Goal: Information Seeking & Learning: Learn about a topic

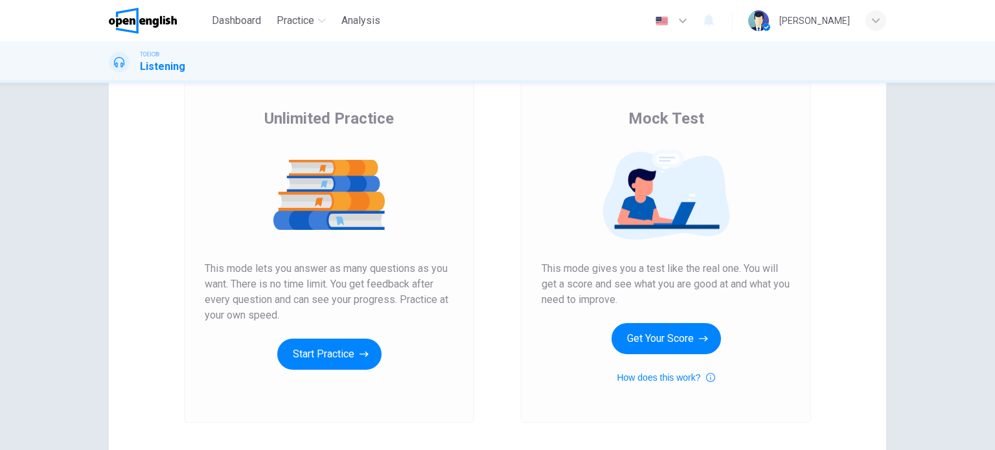
scroll to position [85, 0]
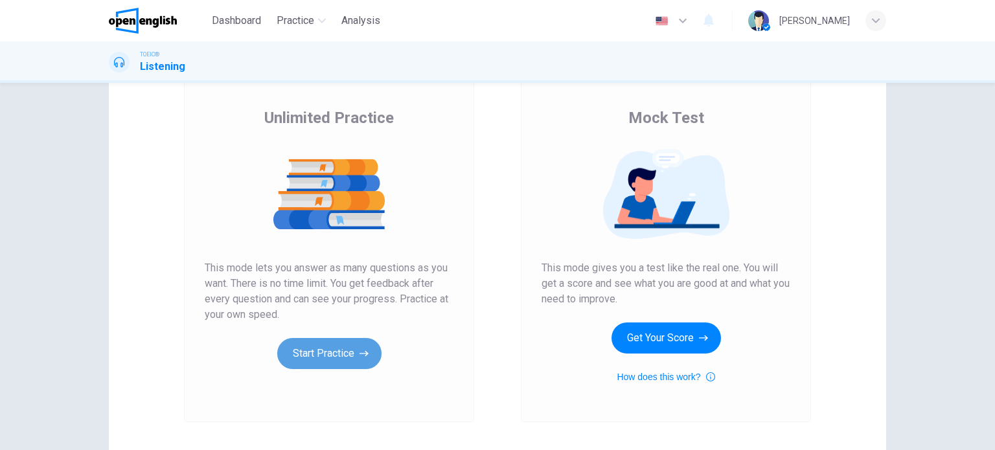
click at [334, 354] on button "Start Practice" at bounding box center [329, 353] width 104 height 31
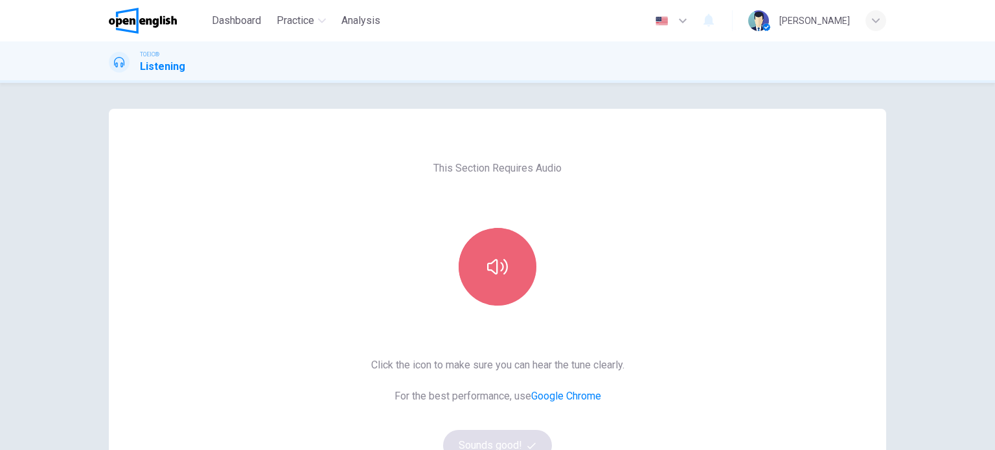
click at [488, 273] on icon "button" at bounding box center [497, 267] width 21 height 21
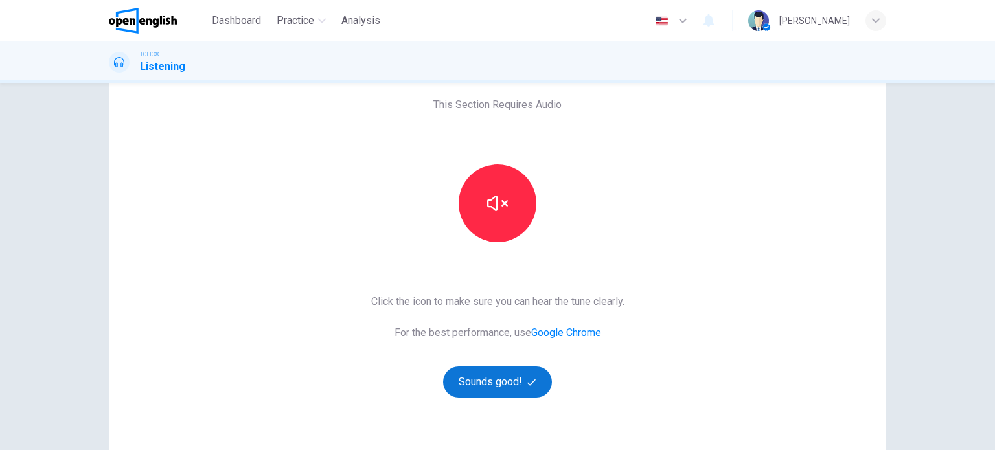
scroll to position [64, 0]
click at [490, 387] on button "Sounds good!" at bounding box center [497, 381] width 109 height 31
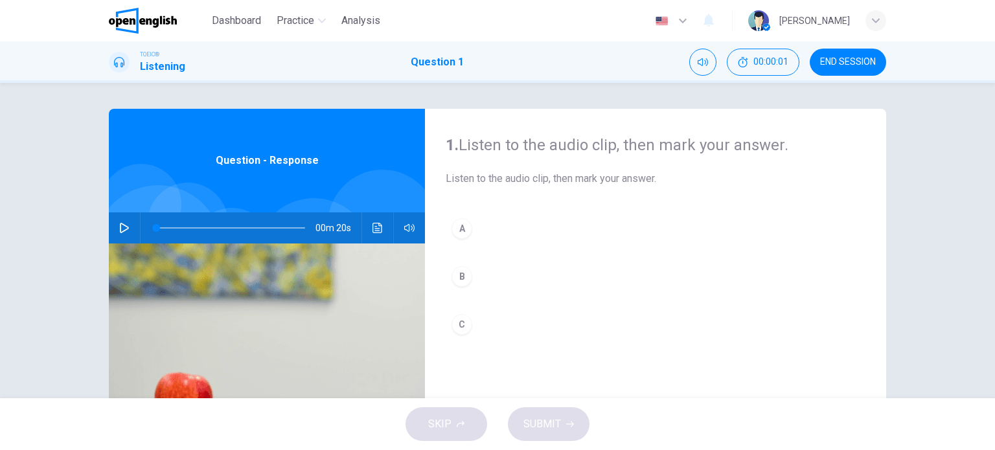
scroll to position [0, 0]
click at [124, 227] on icon "button" at bounding box center [124, 228] width 9 height 10
click at [124, 227] on icon "button" at bounding box center [123, 228] width 7 height 8
click at [120, 230] on icon "button" at bounding box center [124, 228] width 9 height 10
click at [120, 230] on icon "button" at bounding box center [124, 228] width 10 height 10
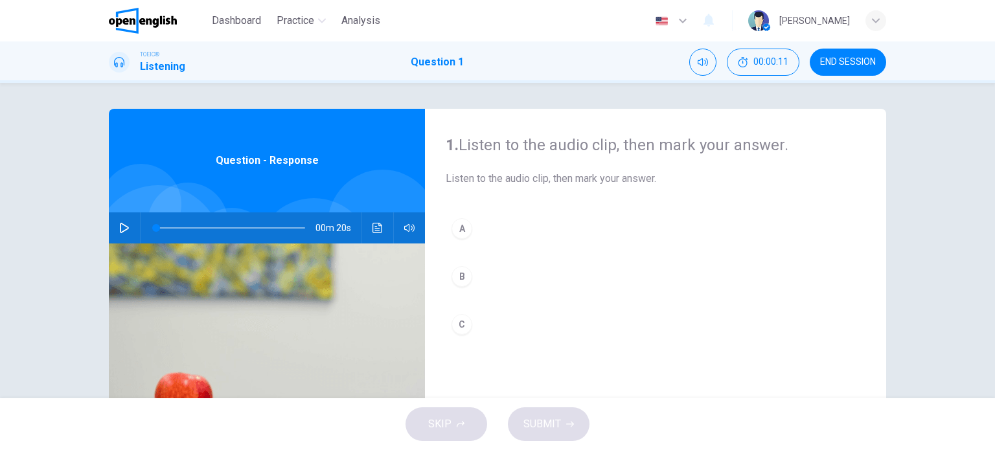
click at [123, 227] on icon "button" at bounding box center [124, 228] width 10 height 10
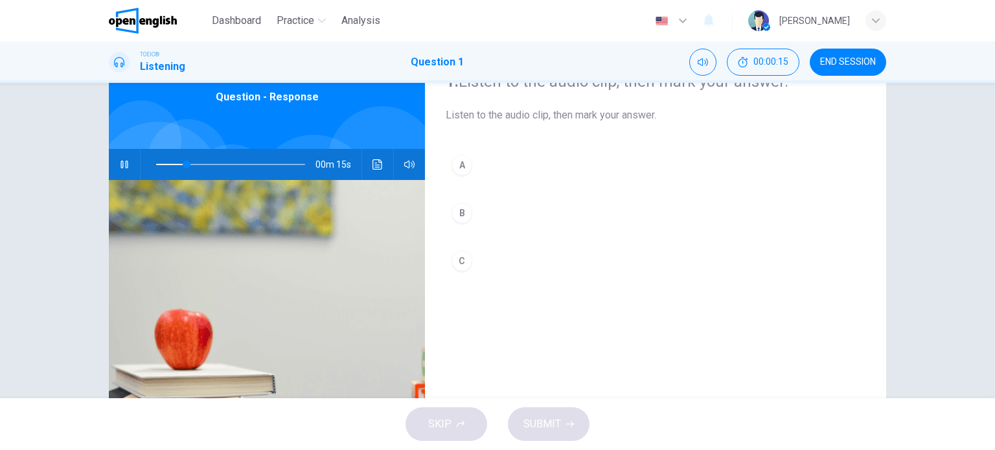
scroll to position [64, 0]
click at [464, 165] on div "A" at bounding box center [462, 164] width 21 height 21
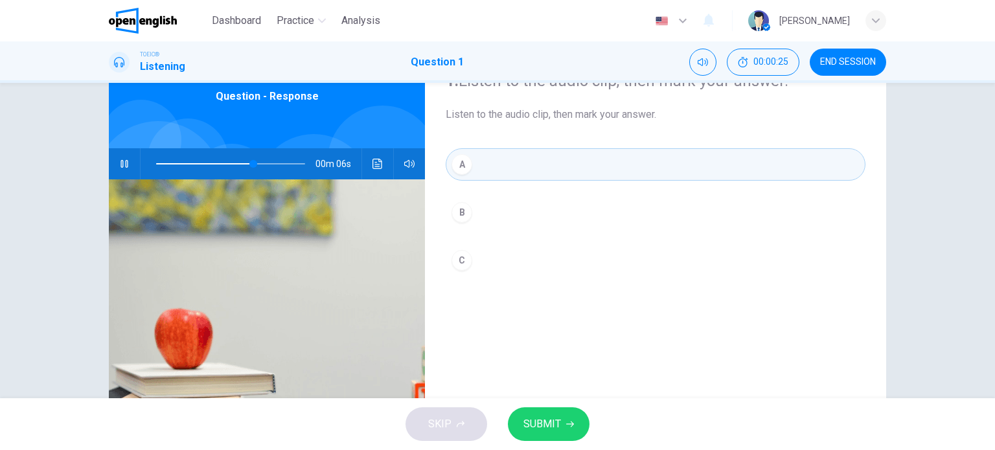
click at [541, 419] on span "SUBMIT" at bounding box center [542, 424] width 38 height 18
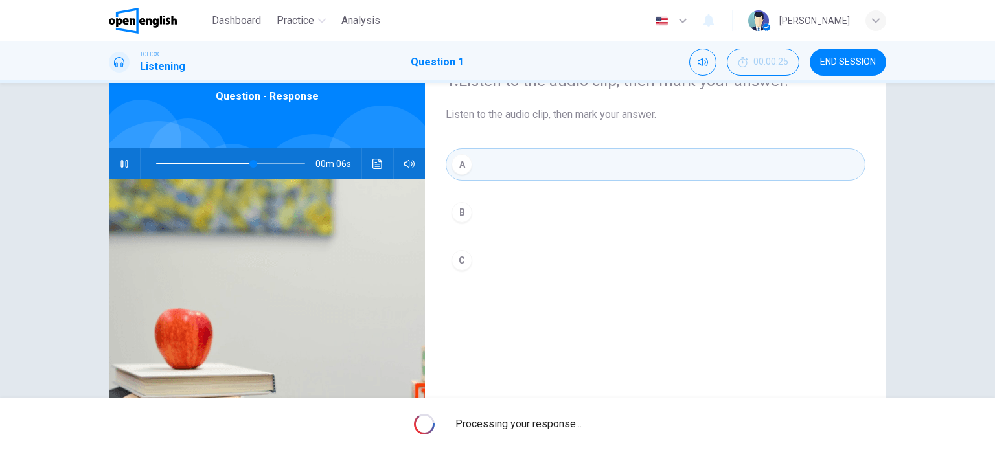
click at [541, 419] on span "Processing your response..." at bounding box center [518, 425] width 126 height 16
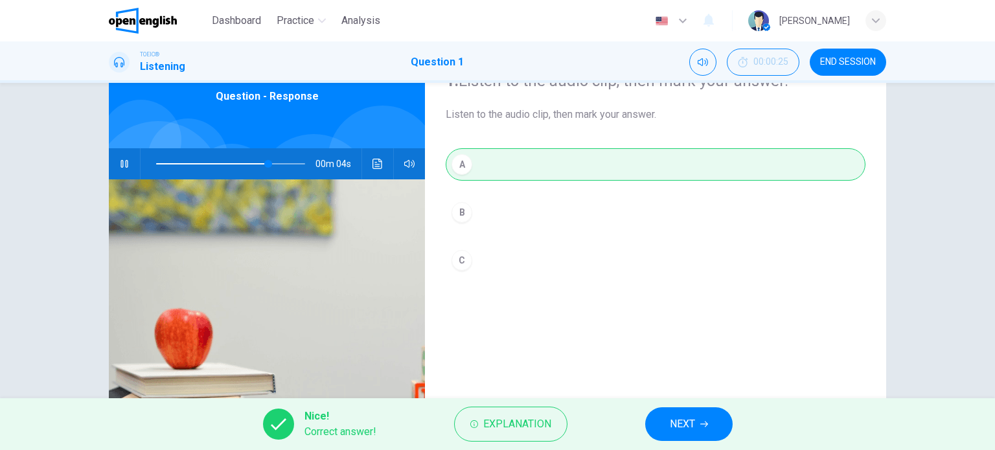
type input "**"
click at [665, 429] on button "NEXT" at bounding box center [688, 424] width 87 height 34
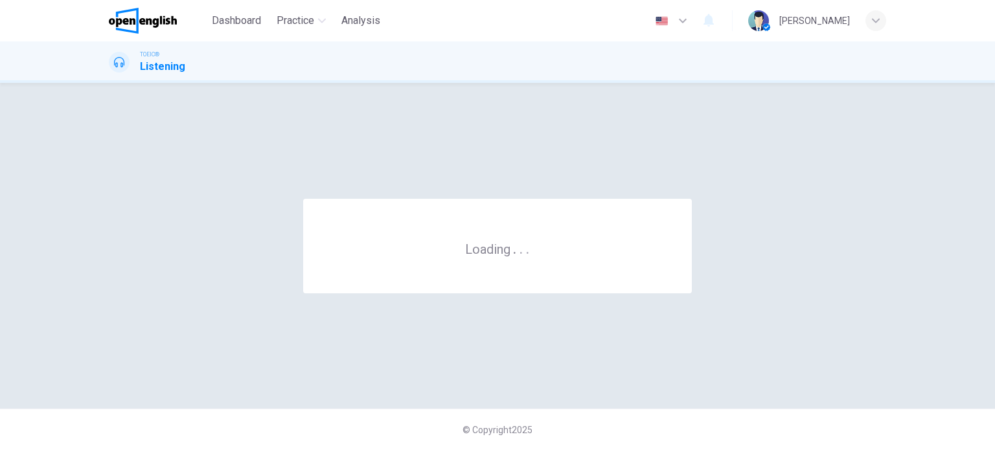
click at [665, 429] on div "© Copyright 2025" at bounding box center [497, 429] width 995 height 41
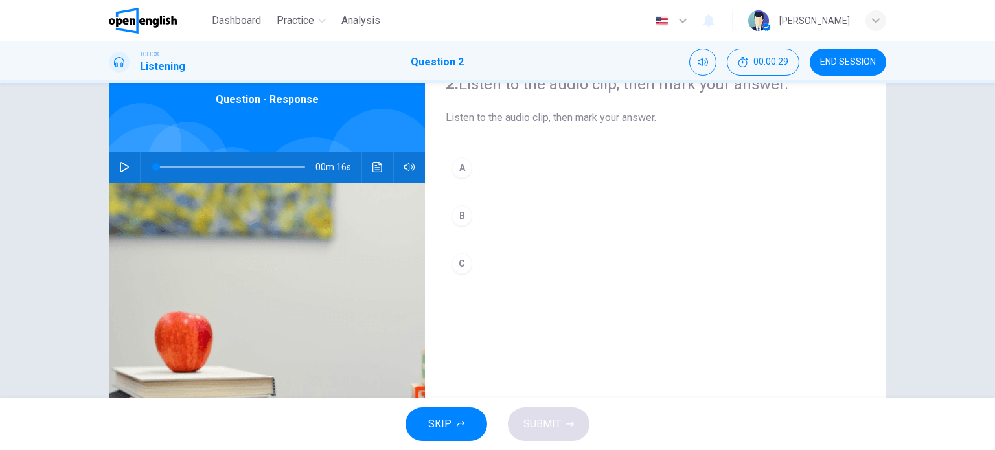
click at [110, 161] on div "00m 16s" at bounding box center [267, 167] width 316 height 31
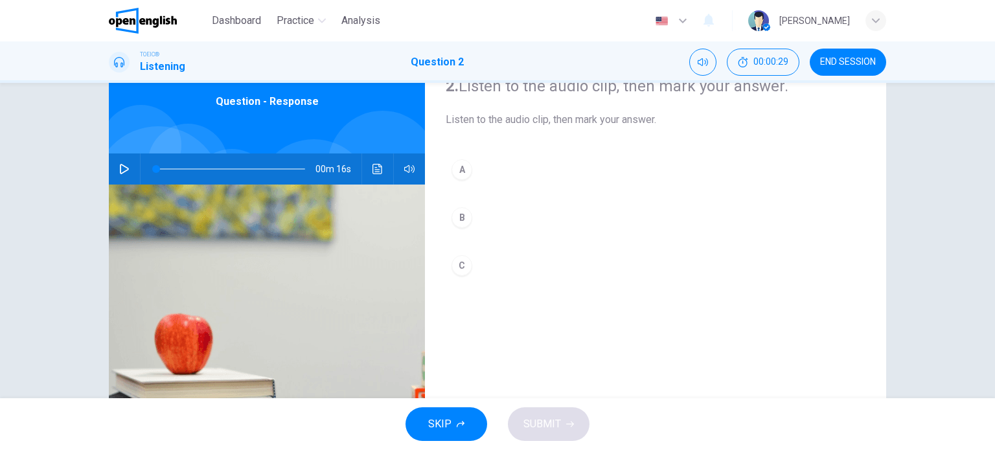
scroll to position [58, 0]
click at [114, 170] on button "button" at bounding box center [124, 169] width 21 height 31
click at [115, 170] on button "button" at bounding box center [124, 169] width 21 height 31
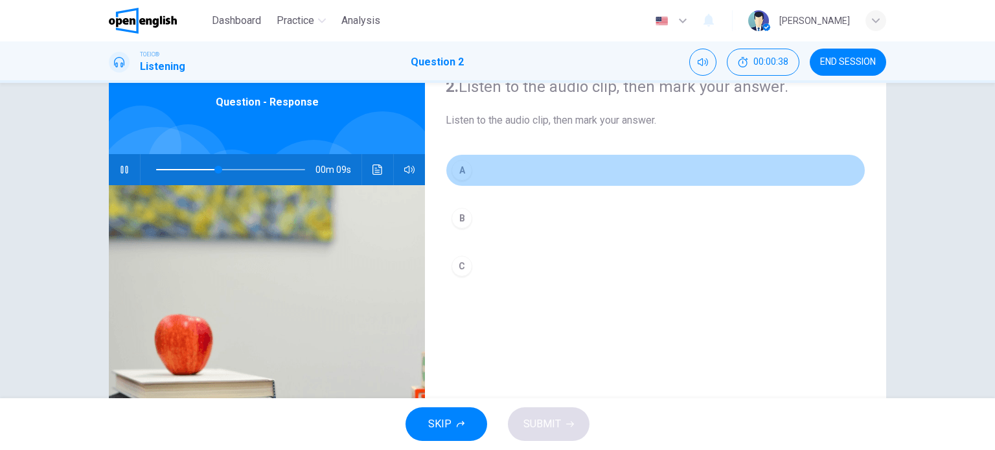
click at [457, 173] on div "A" at bounding box center [462, 170] width 21 height 21
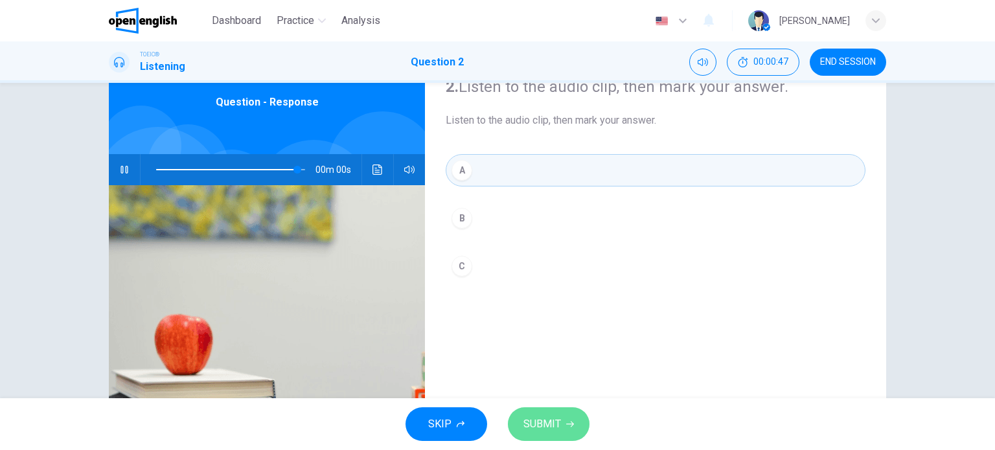
click at [553, 422] on span "SUBMIT" at bounding box center [542, 424] width 38 height 18
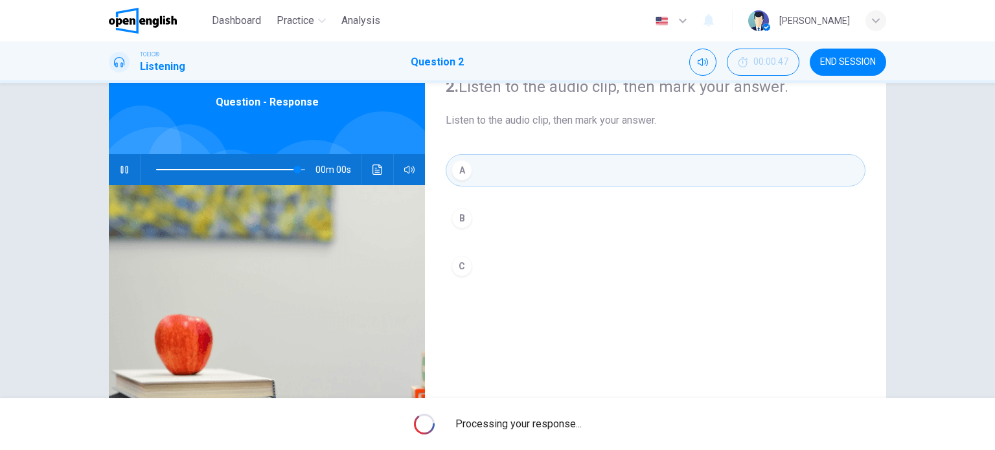
type input "*"
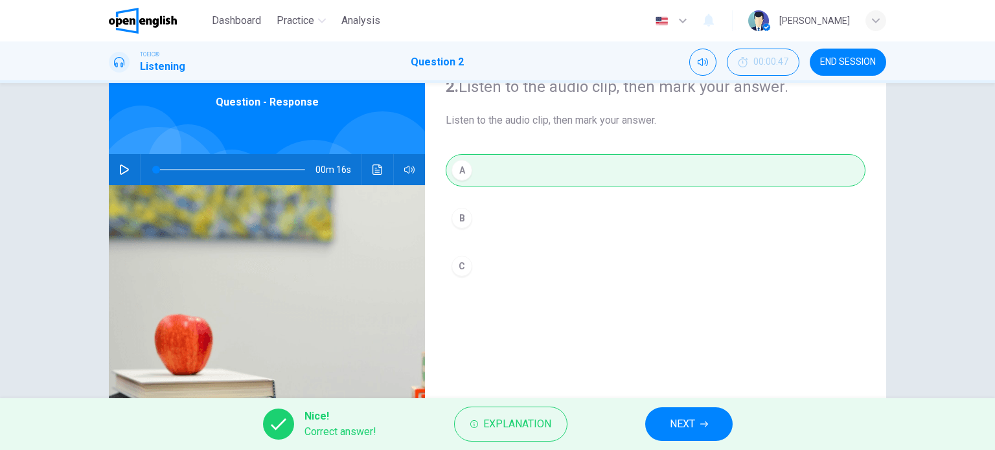
click at [650, 427] on button "NEXT" at bounding box center [688, 424] width 87 height 34
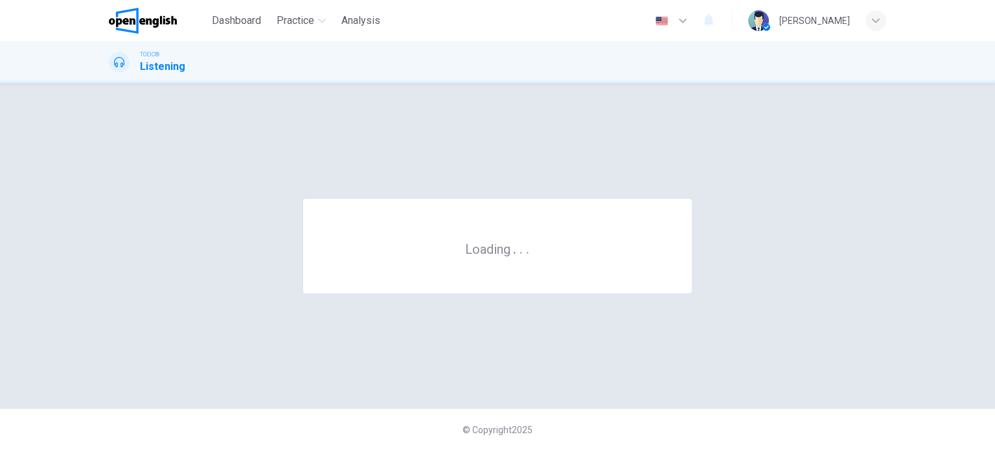
scroll to position [0, 0]
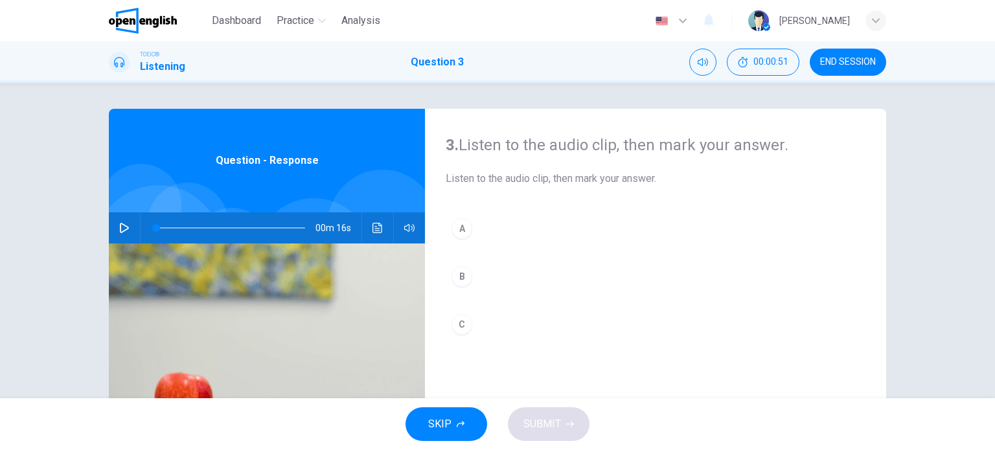
click at [114, 225] on button "button" at bounding box center [124, 227] width 21 height 31
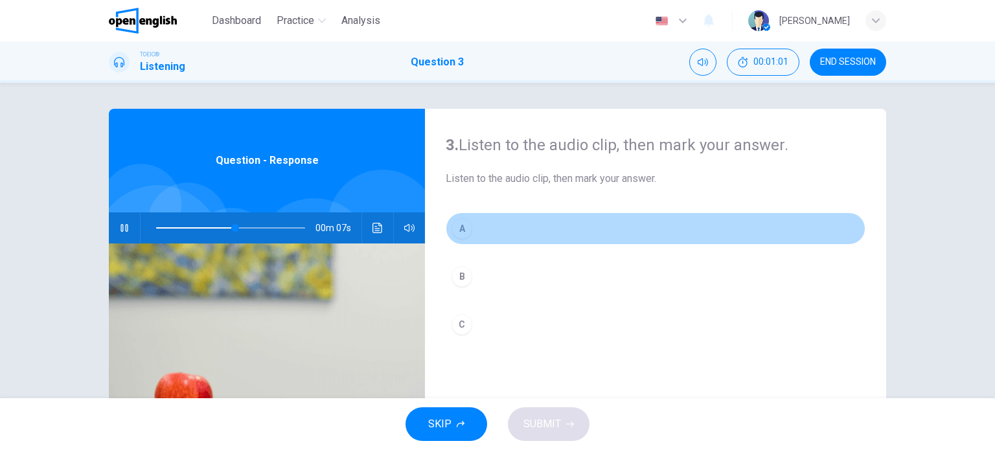
click at [456, 231] on div "A" at bounding box center [462, 228] width 21 height 21
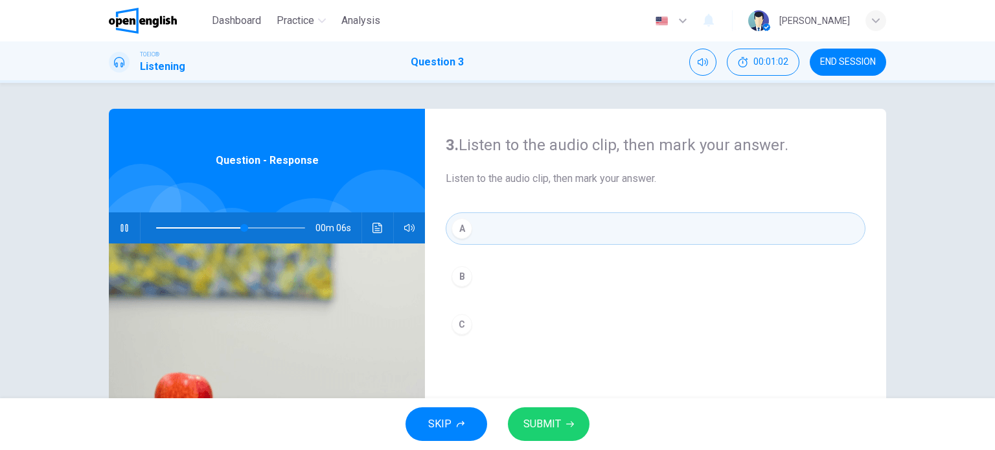
drag, startPoint x: 459, startPoint y: 368, endPoint x: 461, endPoint y: 390, distance: 22.1
click at [461, 388] on div "3. Listen to the audio clip, then [PERSON_NAME] your answer. Listen to the audi…" at bounding box center [655, 334] width 461 height 450
click at [544, 425] on span "SUBMIT" at bounding box center [542, 424] width 38 height 18
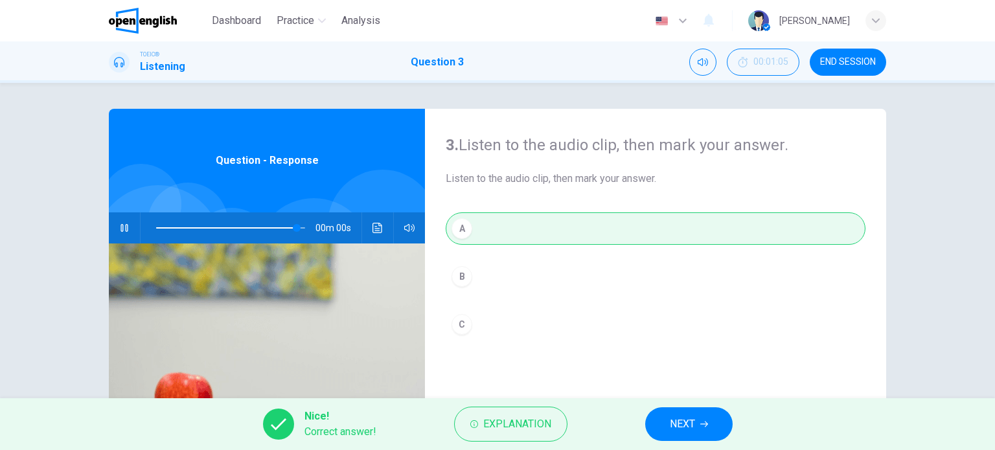
type input "*"
click at [656, 422] on button "NEXT" at bounding box center [688, 424] width 87 height 34
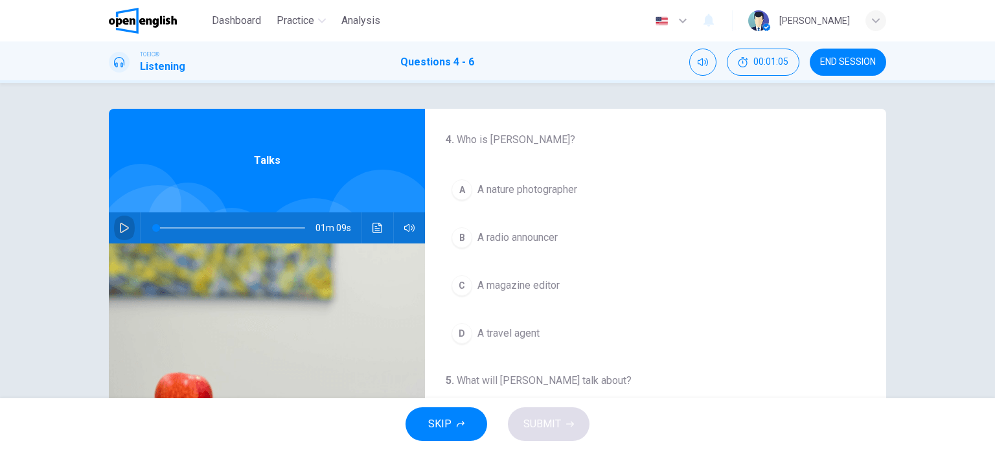
click at [120, 223] on icon "button" at bounding box center [124, 228] width 10 height 10
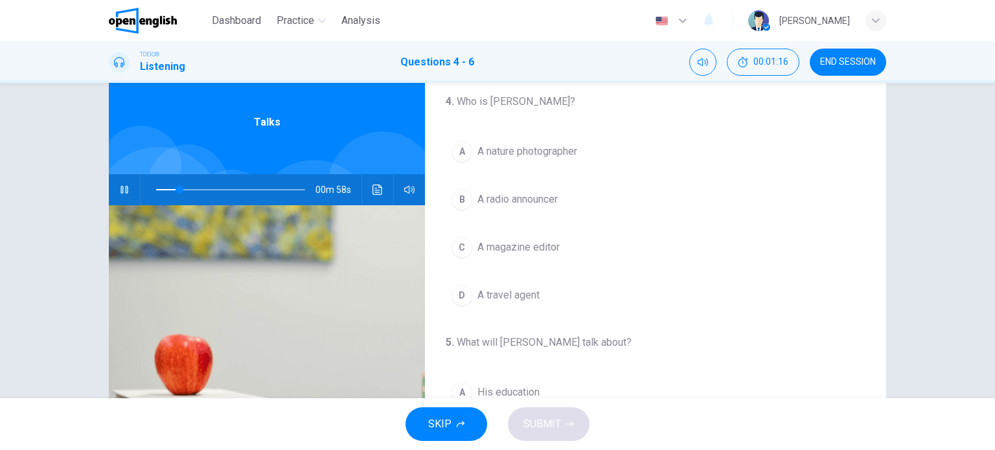
scroll to position [39, 0]
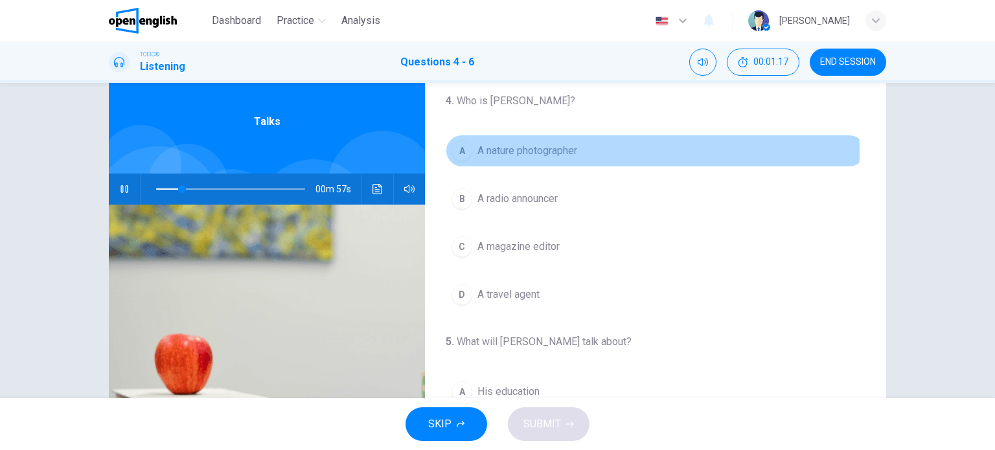
click at [466, 152] on div "A" at bounding box center [462, 151] width 21 height 21
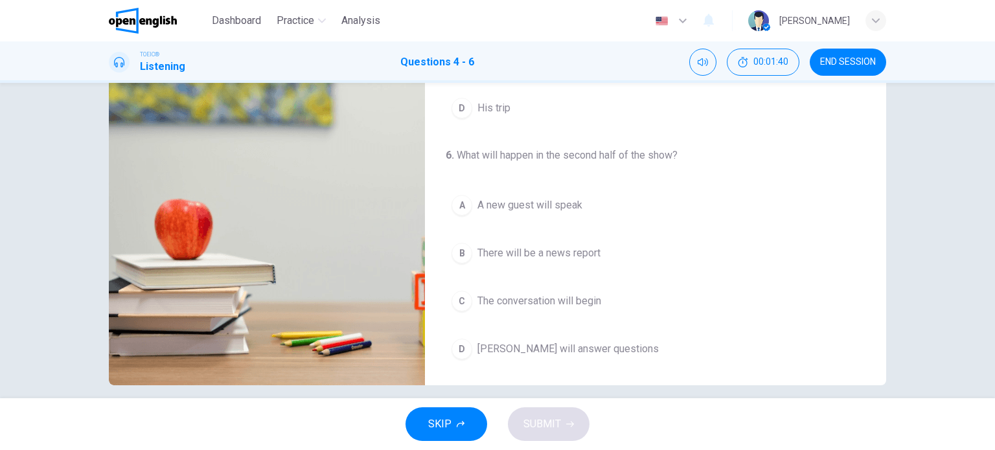
scroll to position [174, 0]
click at [462, 347] on div "D" at bounding box center [462, 349] width 21 height 21
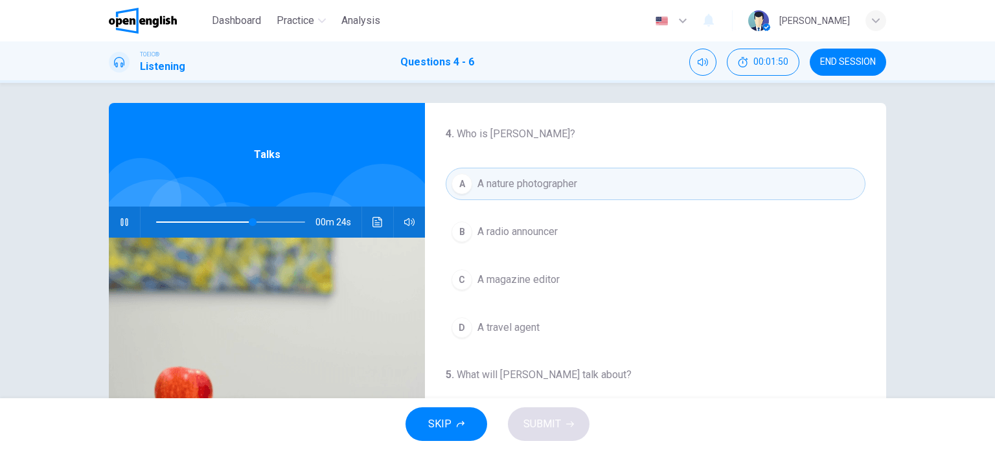
scroll to position [0, 0]
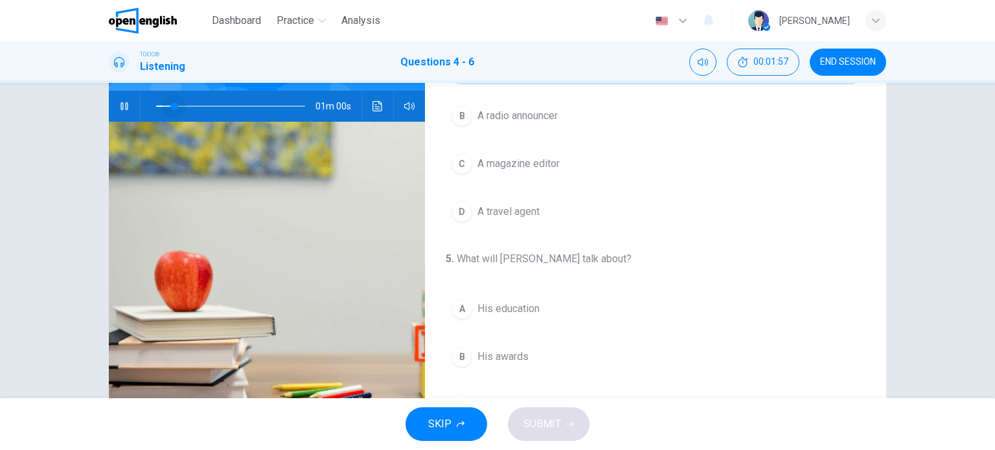
click at [171, 108] on span at bounding box center [230, 106] width 149 height 18
click at [171, 108] on span at bounding box center [230, 105] width 149 height 18
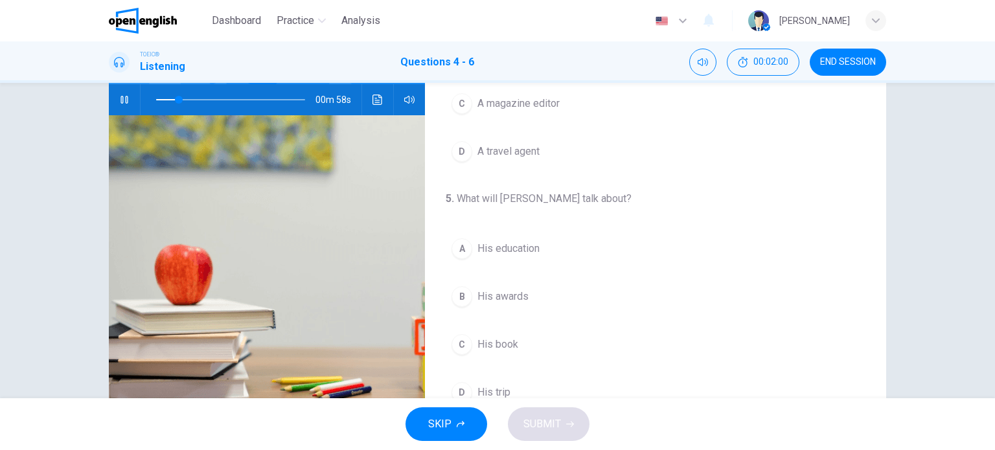
scroll to position [54, 0]
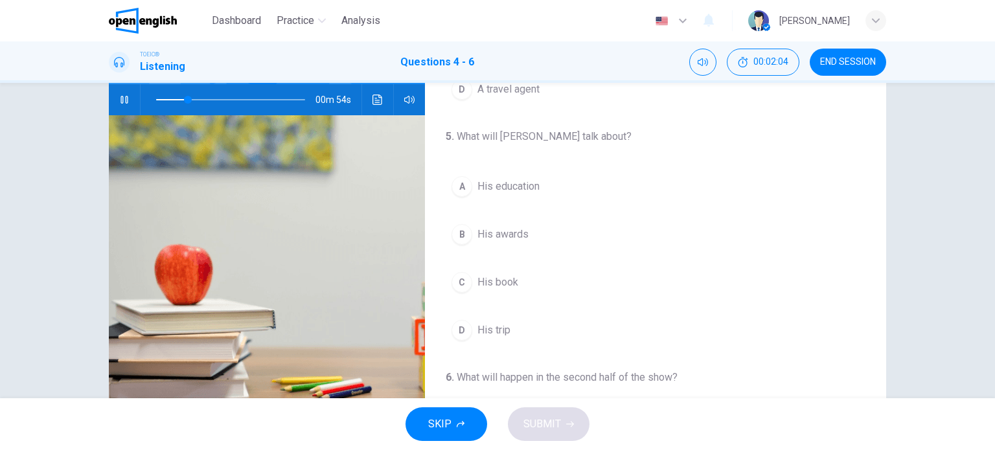
click at [454, 278] on div "C" at bounding box center [462, 282] width 21 height 21
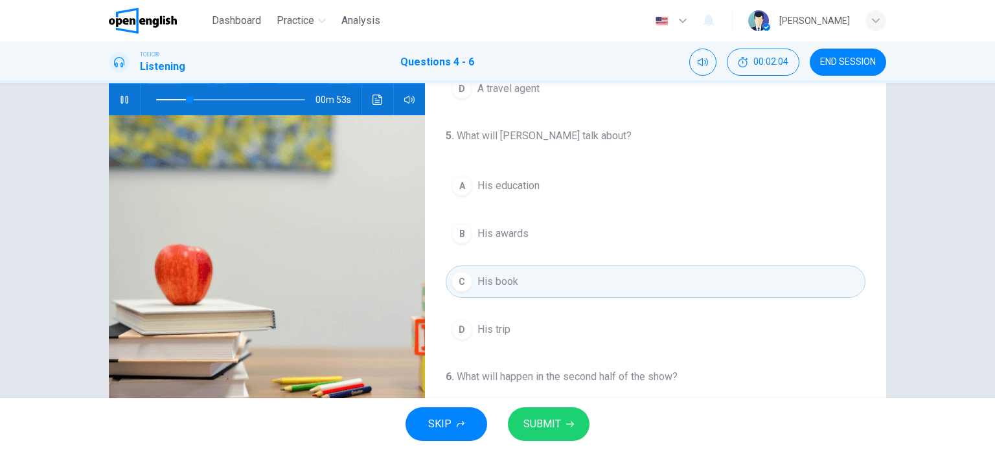
scroll to position [117, 0]
click at [531, 419] on span "SUBMIT" at bounding box center [542, 424] width 38 height 18
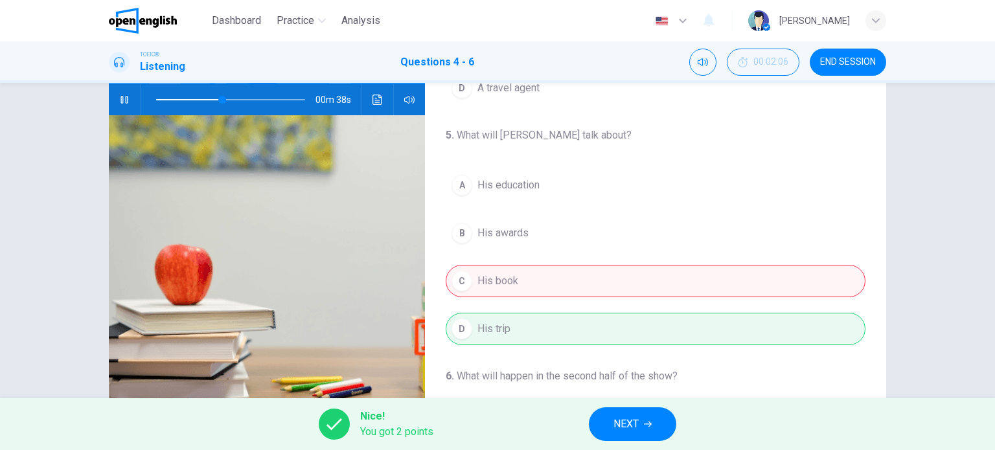
type input "**"
click at [616, 431] on span "NEXT" at bounding box center [625, 424] width 25 height 18
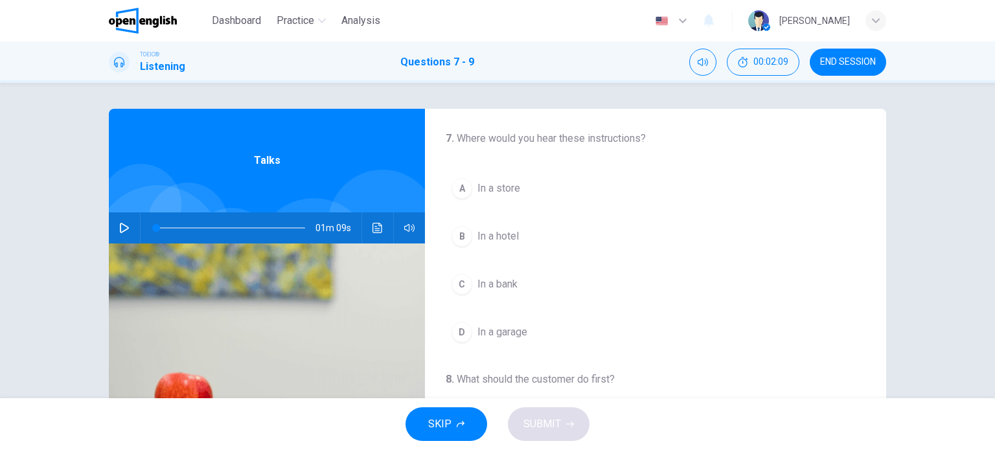
scroll to position [1, 0]
click at [122, 225] on icon "button" at bounding box center [124, 228] width 9 height 10
click at [458, 190] on div "A" at bounding box center [462, 189] width 21 height 21
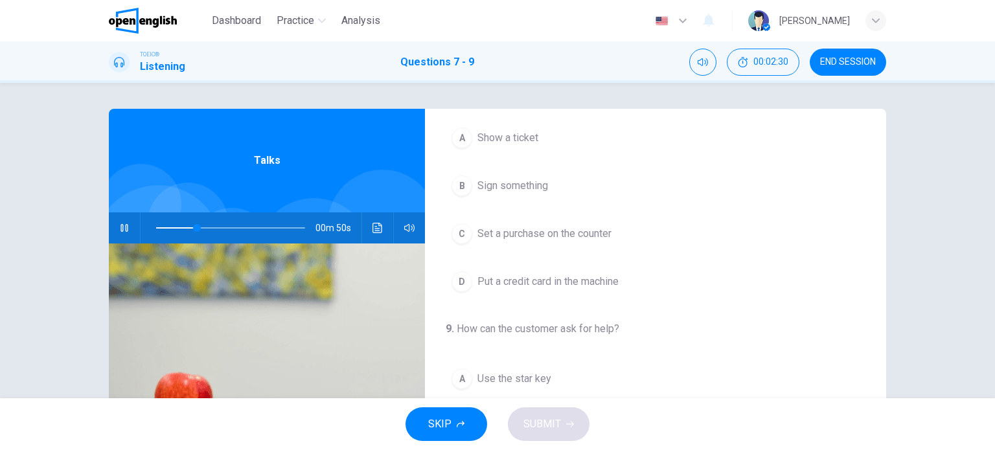
scroll to position [1, 0]
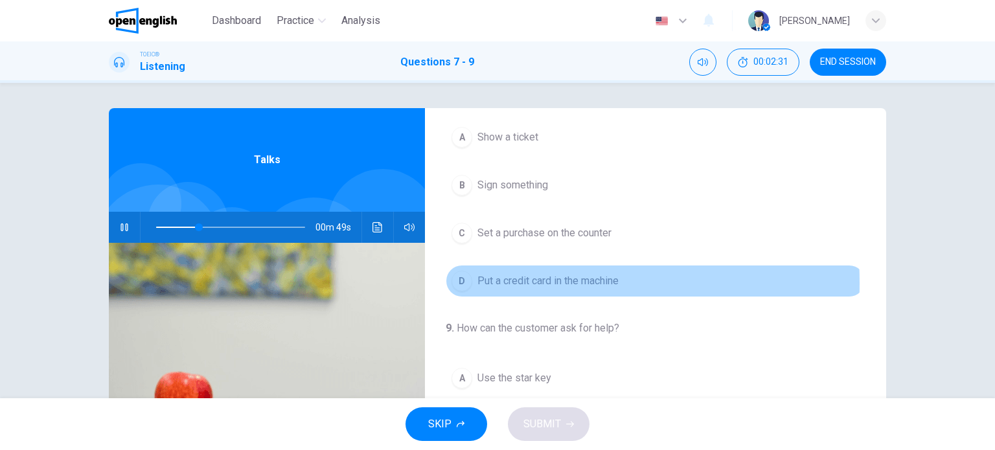
click at [466, 280] on div "D" at bounding box center [462, 281] width 21 height 21
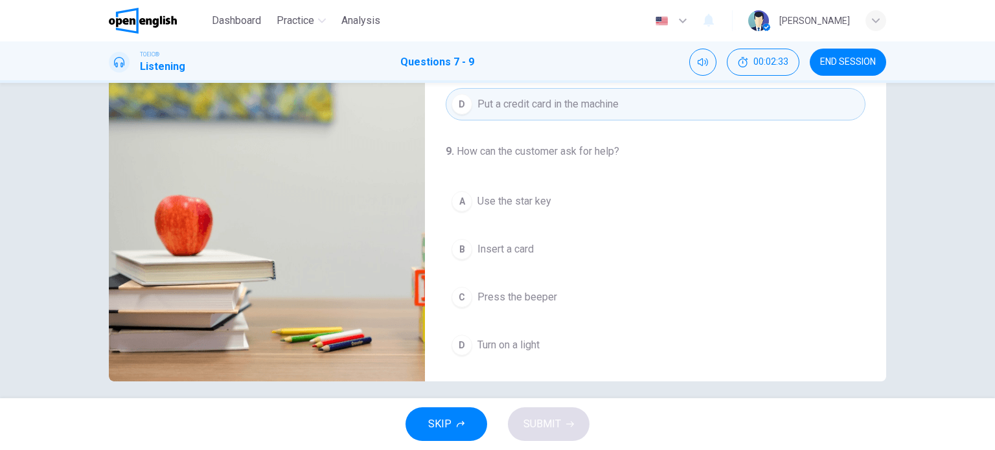
scroll to position [187, 0]
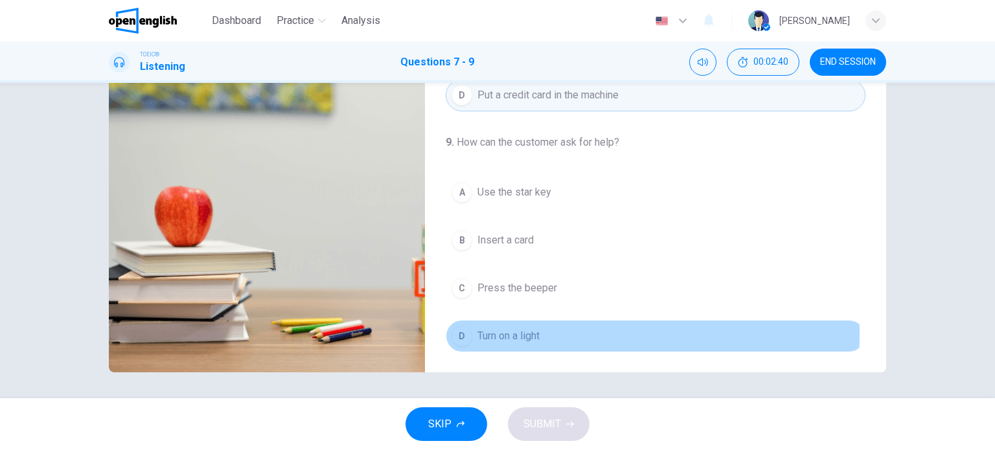
click at [463, 330] on div "D" at bounding box center [462, 336] width 21 height 21
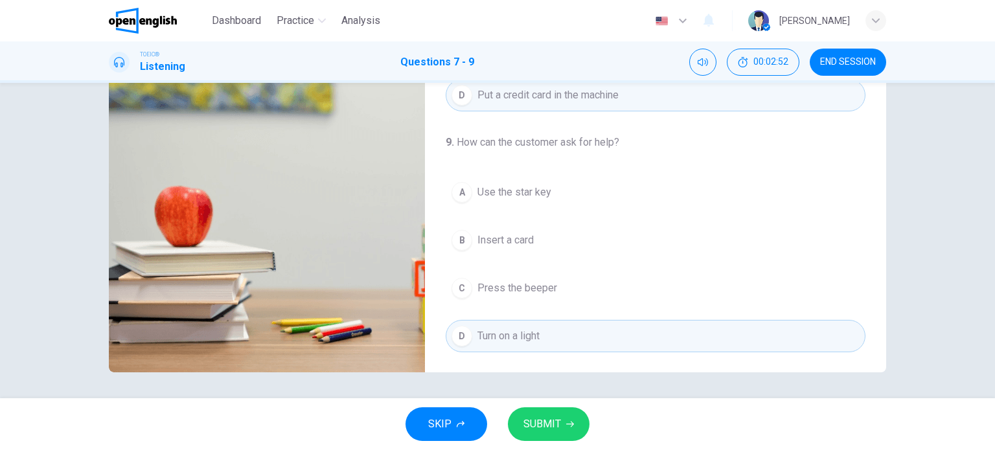
click at [556, 423] on span "SUBMIT" at bounding box center [542, 424] width 38 height 18
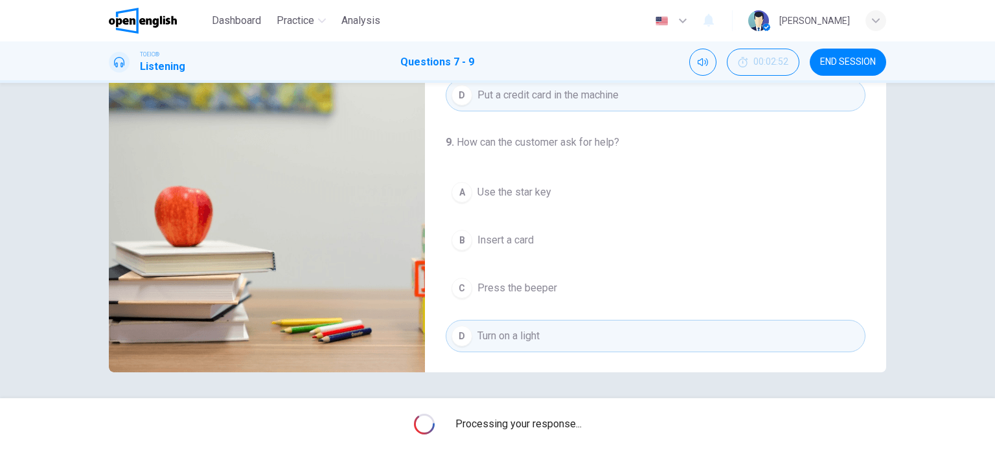
click at [556, 423] on span "Processing your response..." at bounding box center [518, 425] width 126 height 16
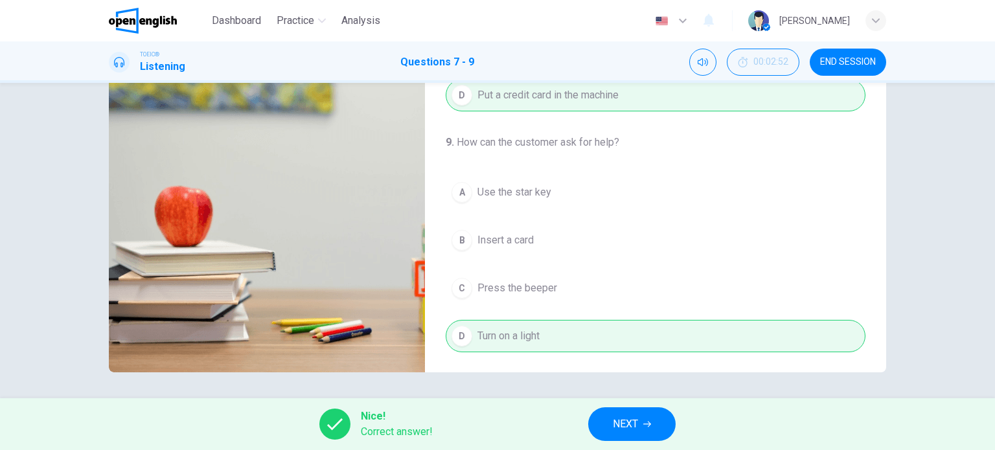
type input "**"
click at [604, 431] on button "NEXT" at bounding box center [631, 424] width 87 height 34
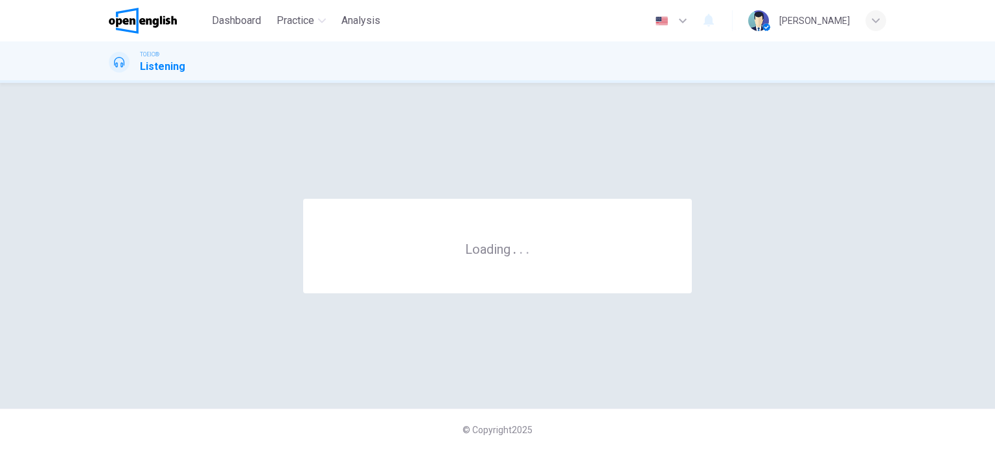
scroll to position [0, 0]
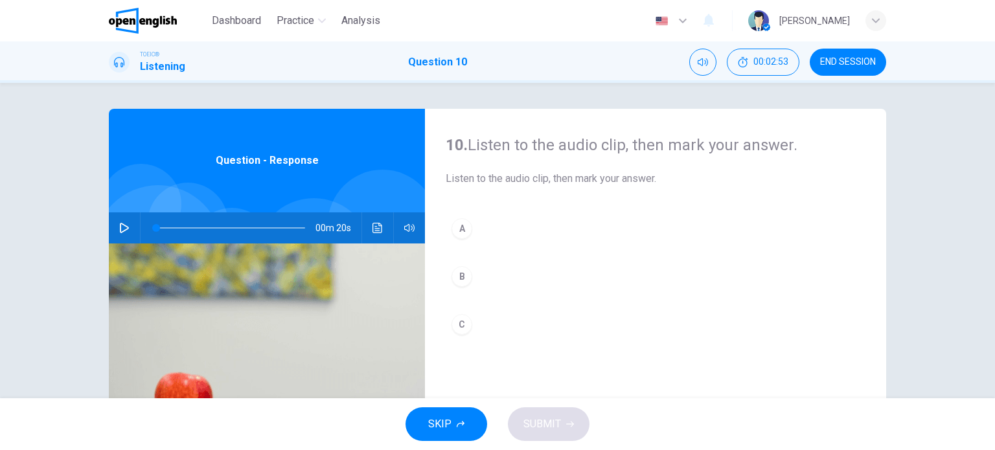
click at [121, 225] on icon "button" at bounding box center [124, 228] width 10 height 10
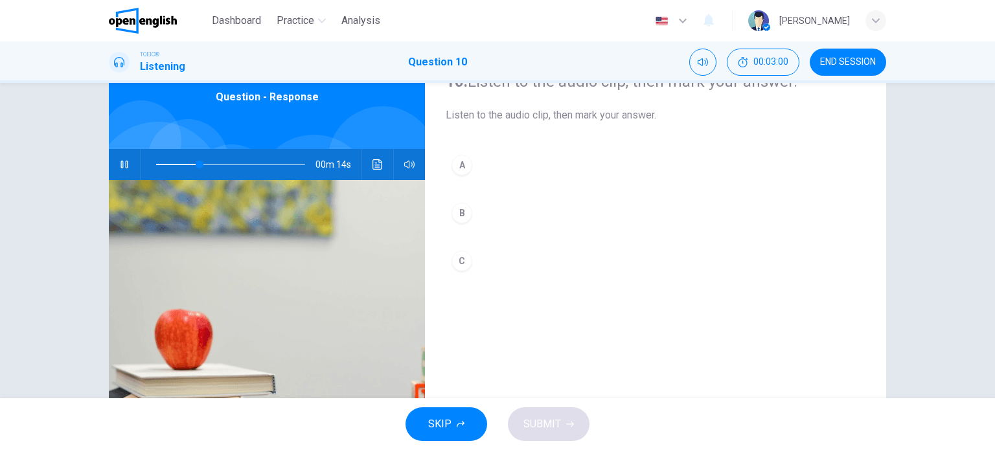
scroll to position [64, 0]
click at [463, 216] on div "B" at bounding box center [462, 212] width 21 height 21
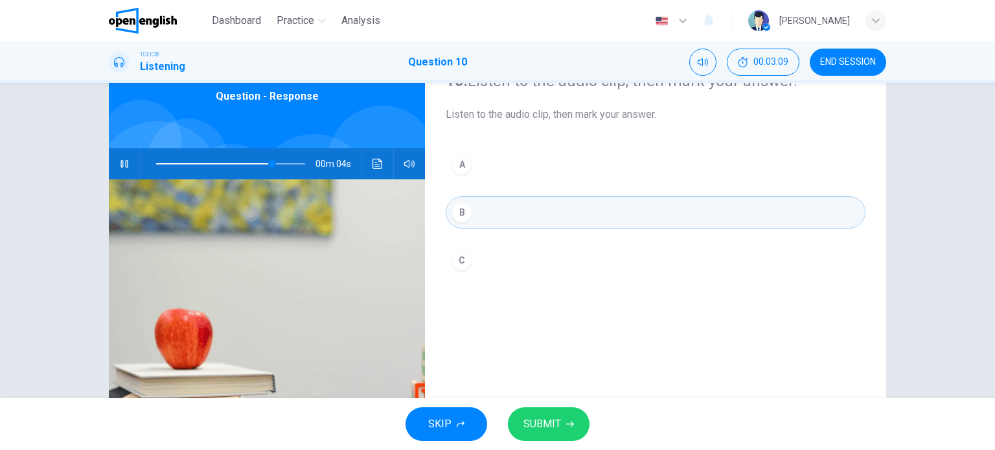
click at [463, 216] on div "B" at bounding box center [462, 212] width 21 height 21
click at [534, 420] on span "SUBMIT" at bounding box center [542, 424] width 38 height 18
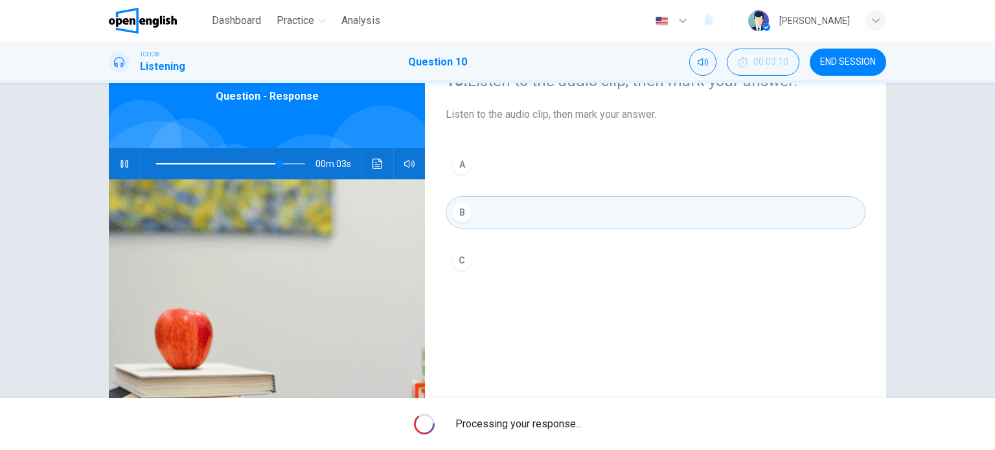
type input "**"
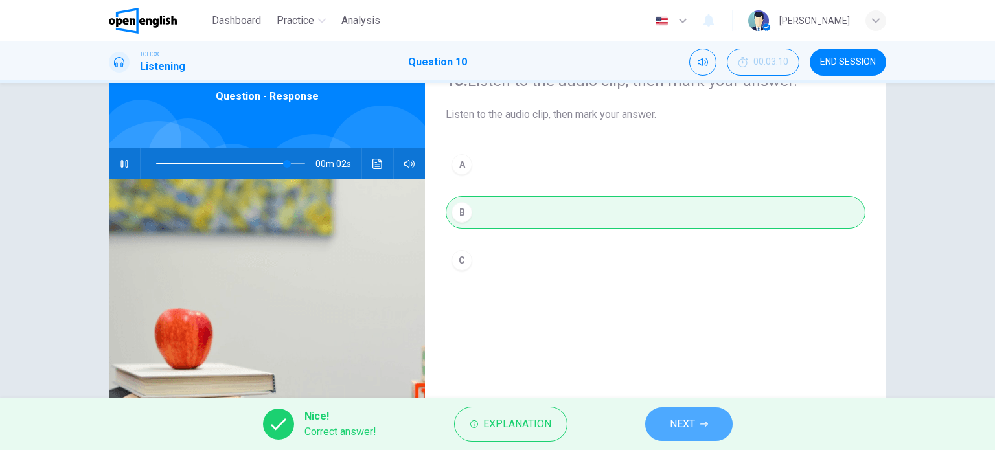
click at [662, 429] on button "NEXT" at bounding box center [688, 424] width 87 height 34
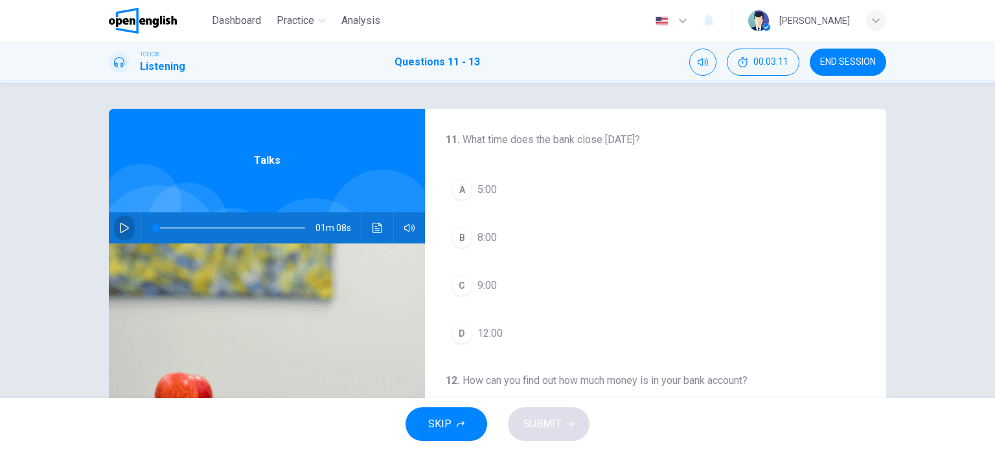
click at [123, 227] on icon "button" at bounding box center [124, 228] width 9 height 10
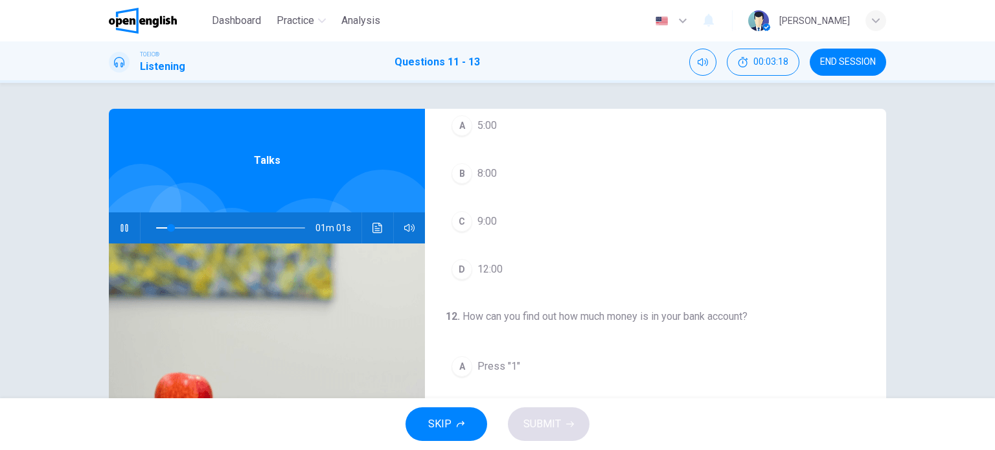
scroll to position [65, 0]
click at [458, 221] on div "C" at bounding box center [462, 221] width 21 height 21
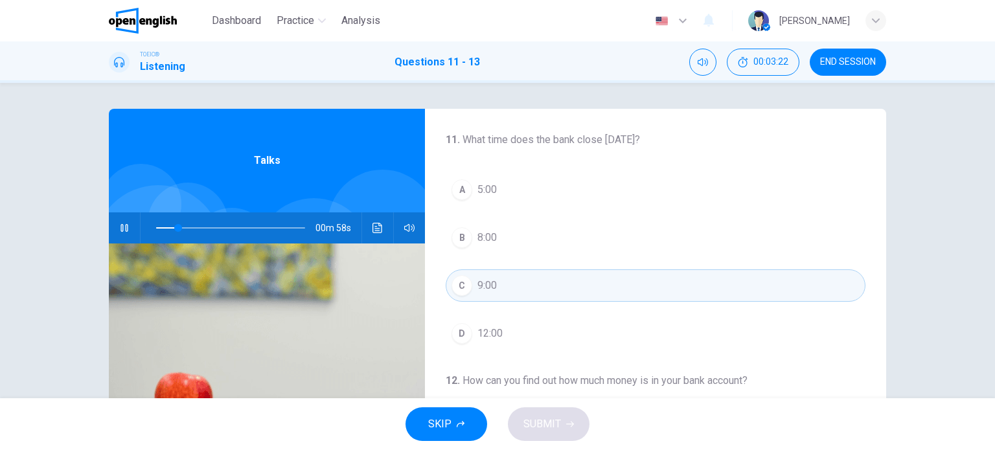
scroll to position [0, 0]
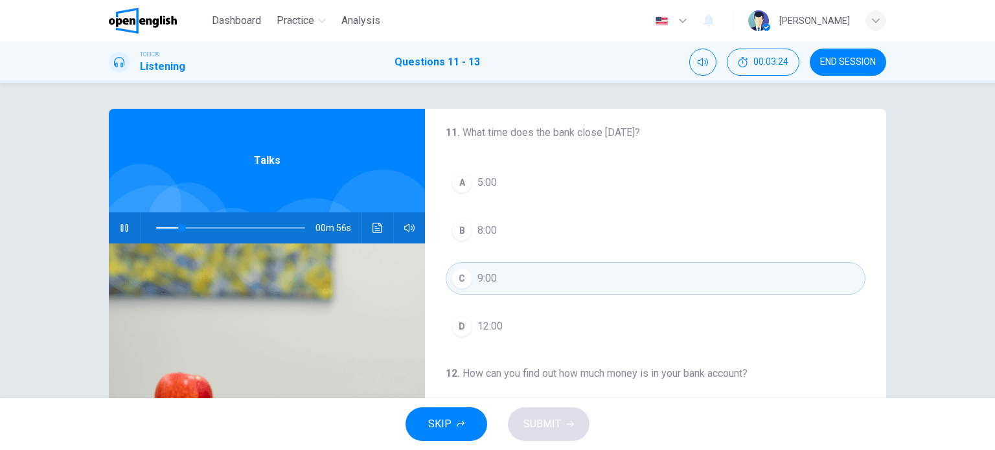
click at [456, 186] on div "A" at bounding box center [462, 182] width 21 height 21
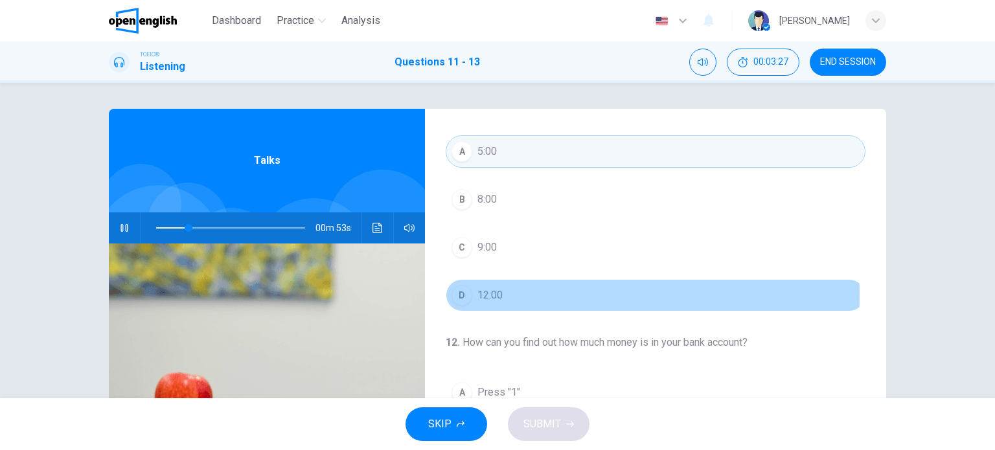
click at [467, 295] on div "D" at bounding box center [462, 295] width 21 height 21
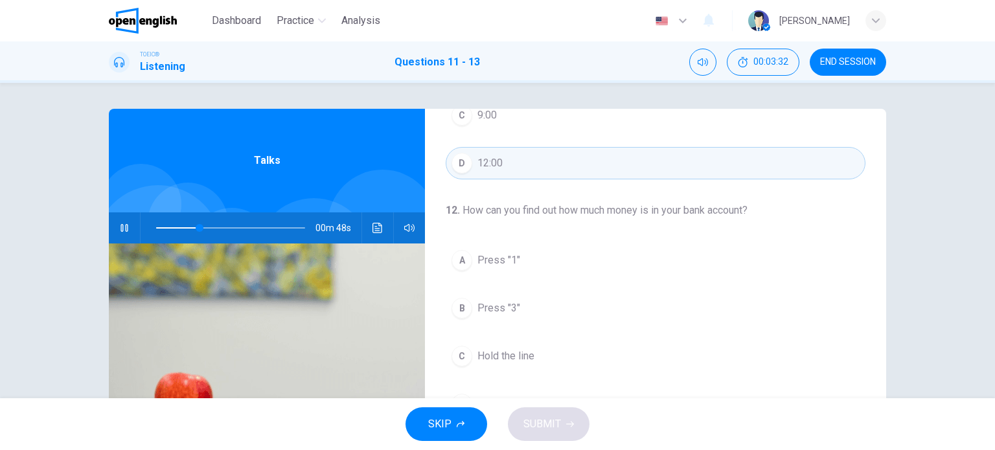
scroll to position [171, 0]
click at [464, 265] on div "A" at bounding box center [462, 259] width 21 height 21
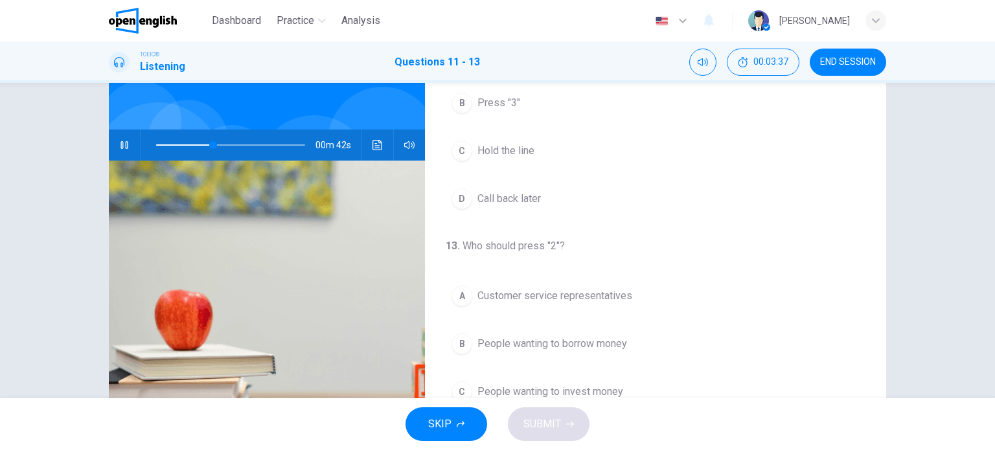
scroll to position [187, 0]
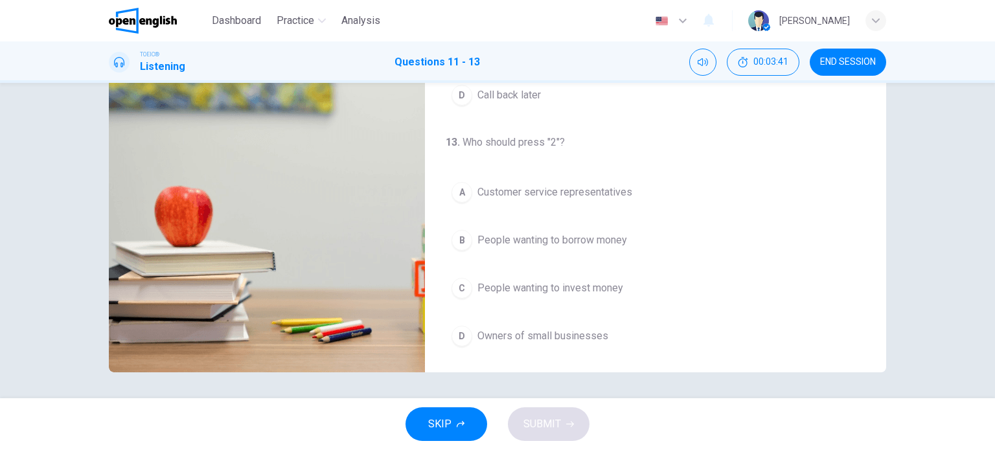
click at [466, 246] on button "B People wanting to borrow money" at bounding box center [656, 240] width 420 height 32
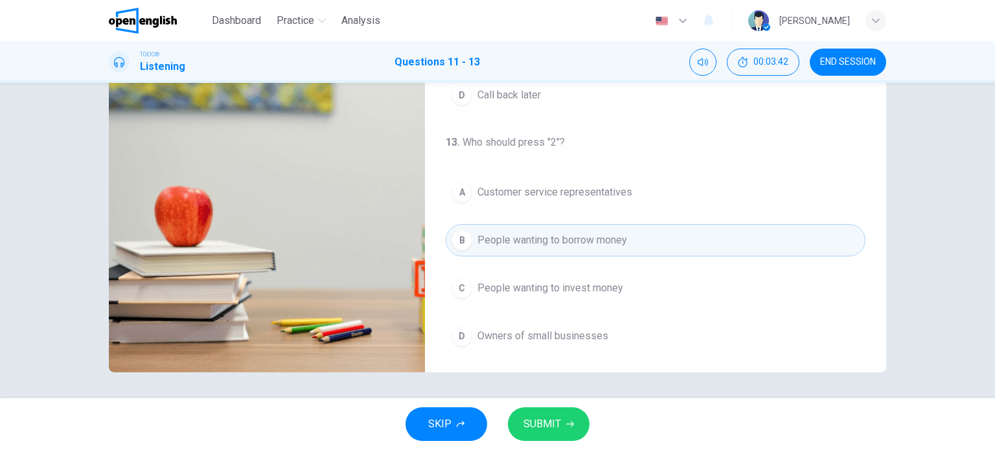
click at [550, 420] on span "SUBMIT" at bounding box center [542, 424] width 38 height 18
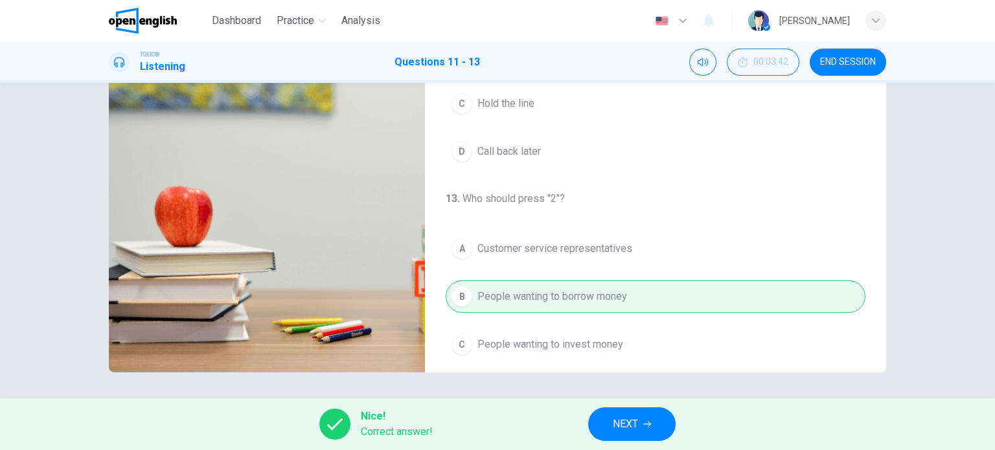
type input "**"
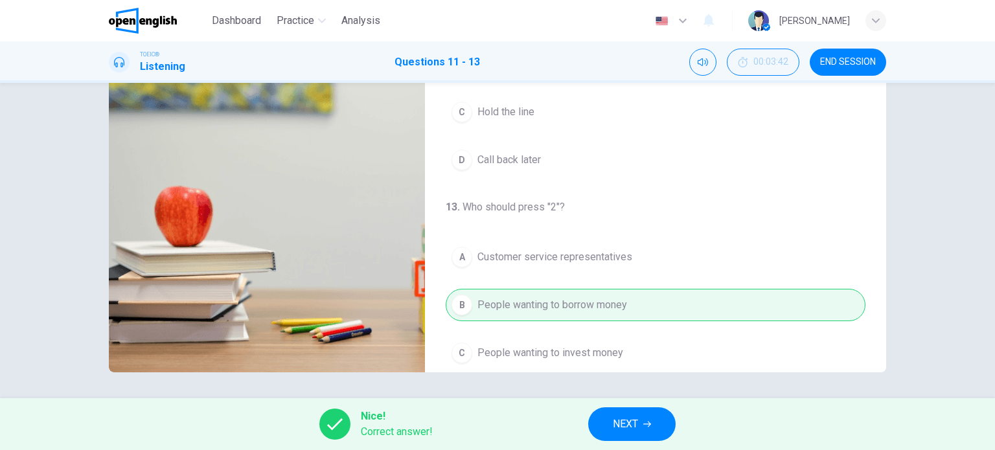
scroll to position [227, 0]
click at [628, 424] on span "NEXT" at bounding box center [625, 424] width 25 height 18
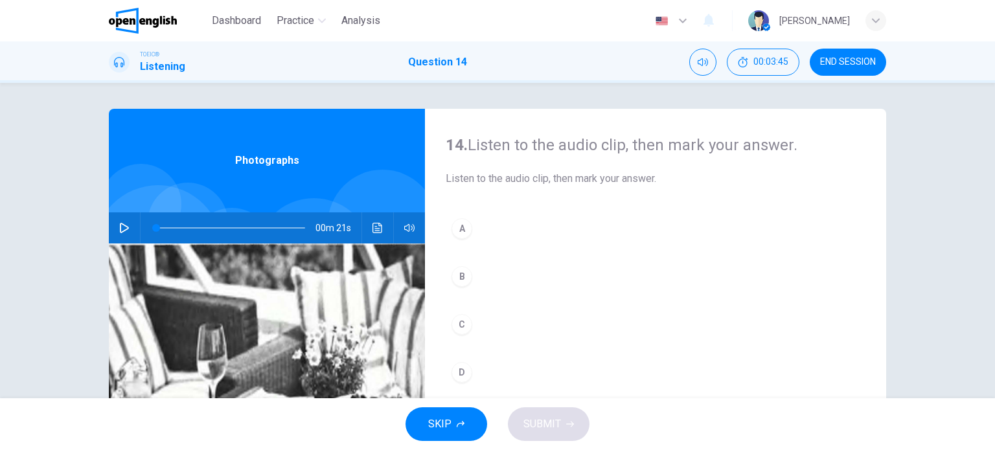
click at [130, 227] on button "button" at bounding box center [124, 227] width 21 height 31
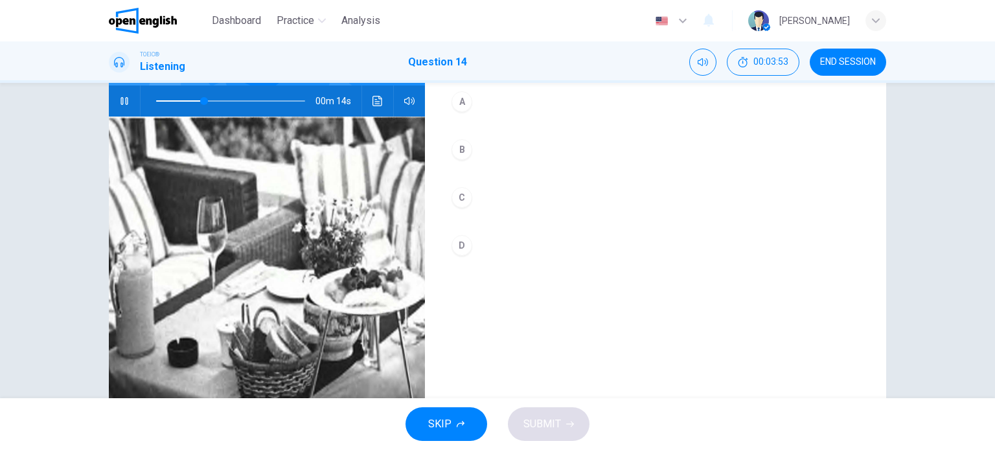
scroll to position [127, 0]
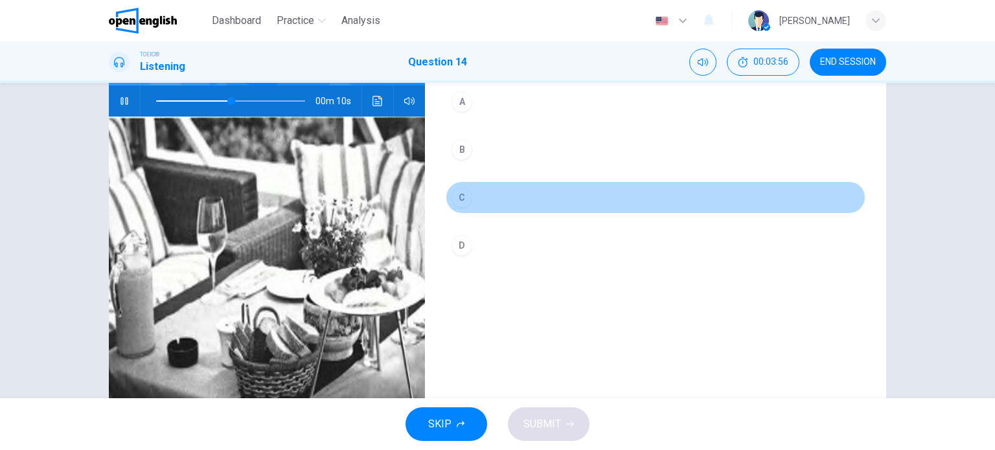
click at [460, 196] on div "C" at bounding box center [462, 197] width 21 height 21
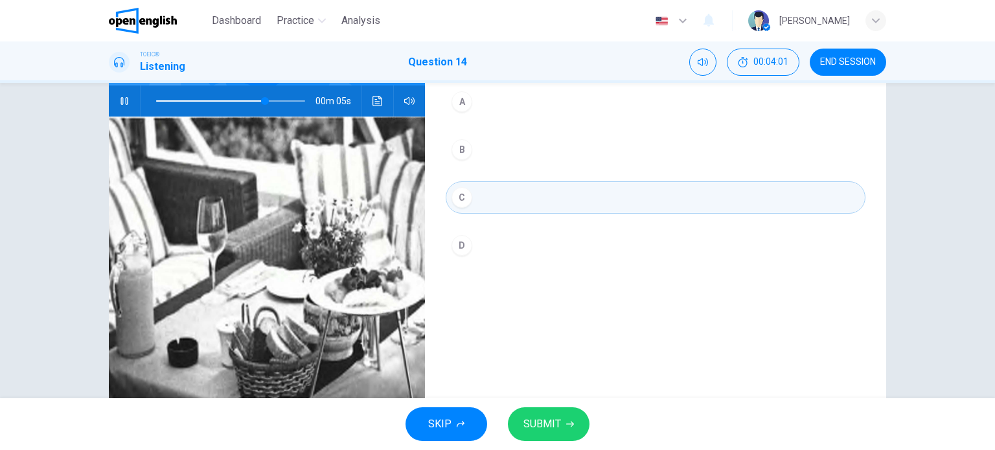
click at [463, 247] on div "D" at bounding box center [462, 245] width 21 height 21
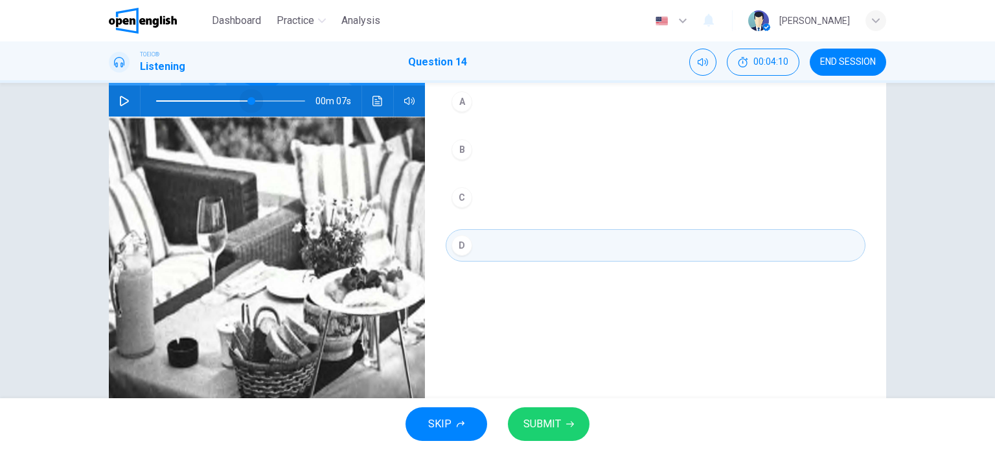
click at [249, 101] on span at bounding box center [230, 101] width 149 height 18
click at [120, 99] on icon "button" at bounding box center [124, 101] width 9 height 10
click at [233, 100] on span at bounding box center [230, 101] width 149 height 18
click at [459, 200] on div "C" at bounding box center [462, 197] width 21 height 21
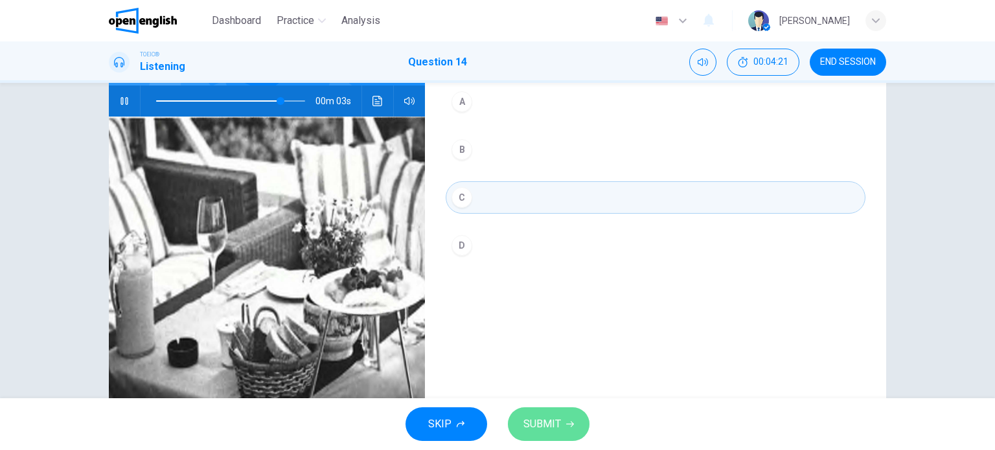
click at [554, 424] on span "SUBMIT" at bounding box center [542, 424] width 38 height 18
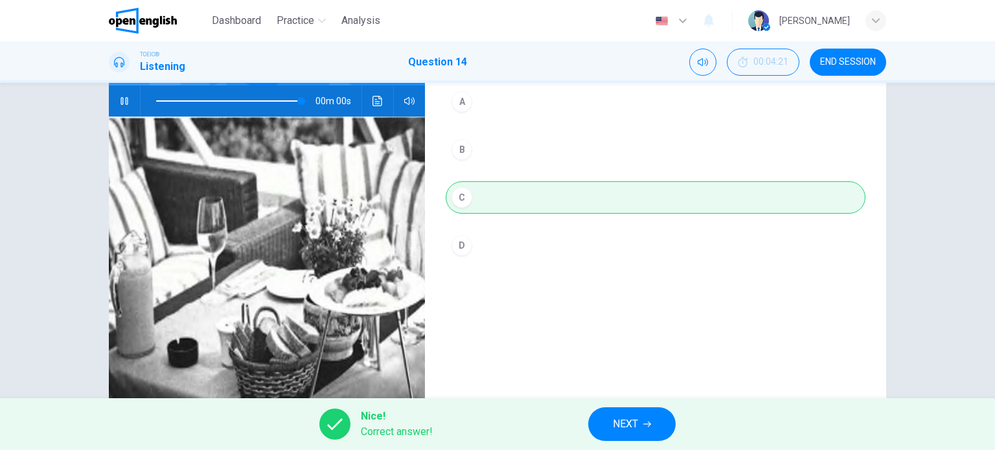
type input "*"
click at [373, 102] on icon "Click to see the audio transcription" at bounding box center [377, 101] width 10 height 10
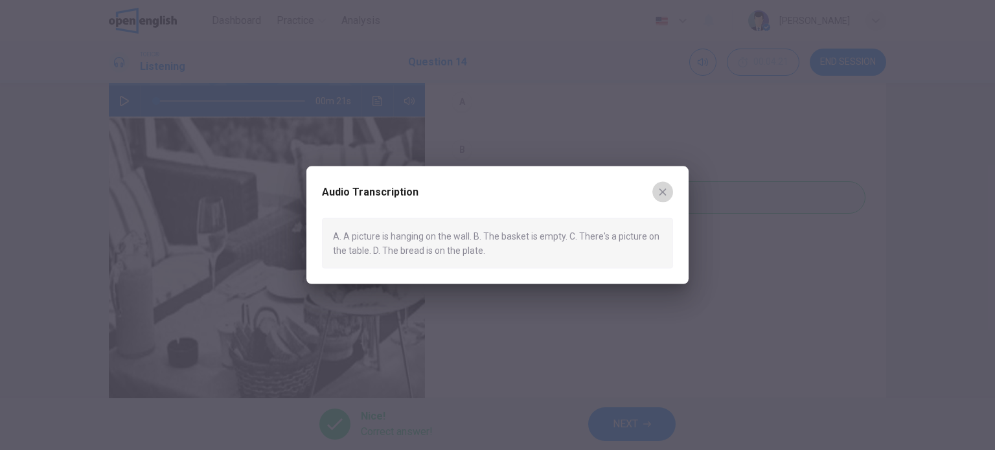
click at [664, 195] on icon "button" at bounding box center [663, 192] width 10 height 10
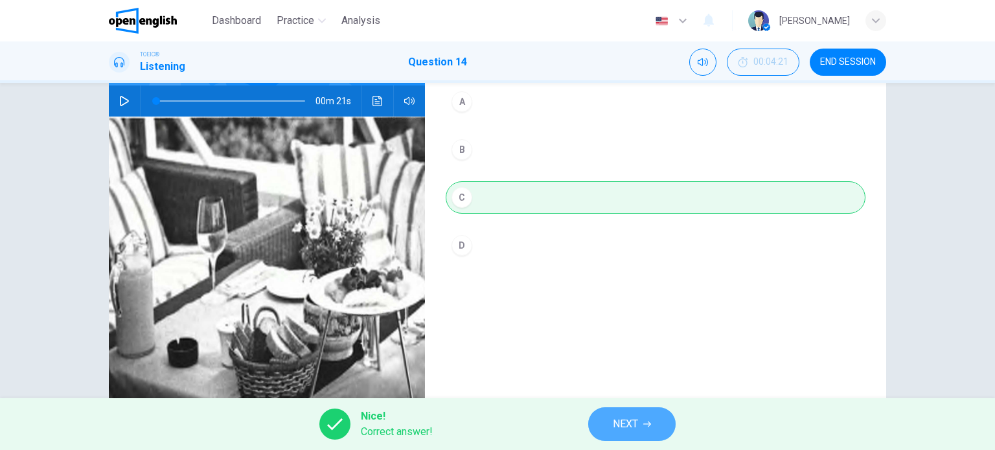
click at [647, 417] on button "NEXT" at bounding box center [631, 424] width 87 height 34
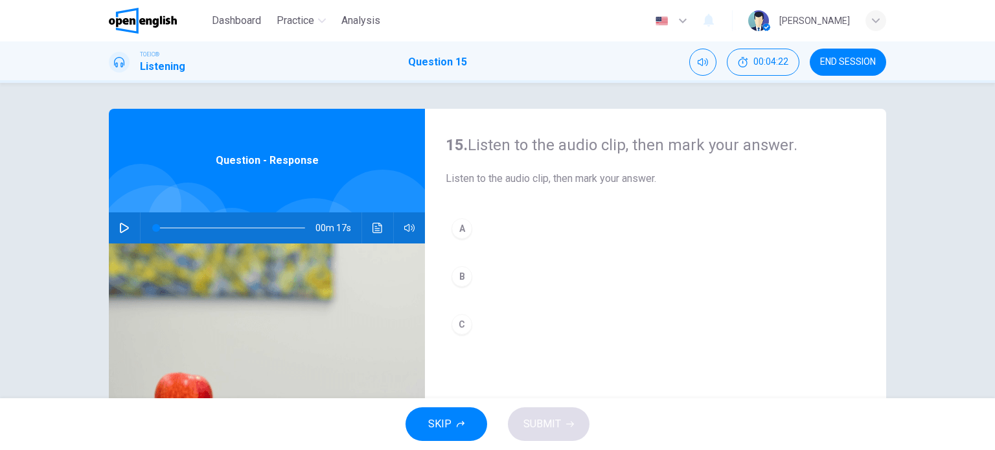
click at [115, 226] on button "button" at bounding box center [124, 227] width 21 height 31
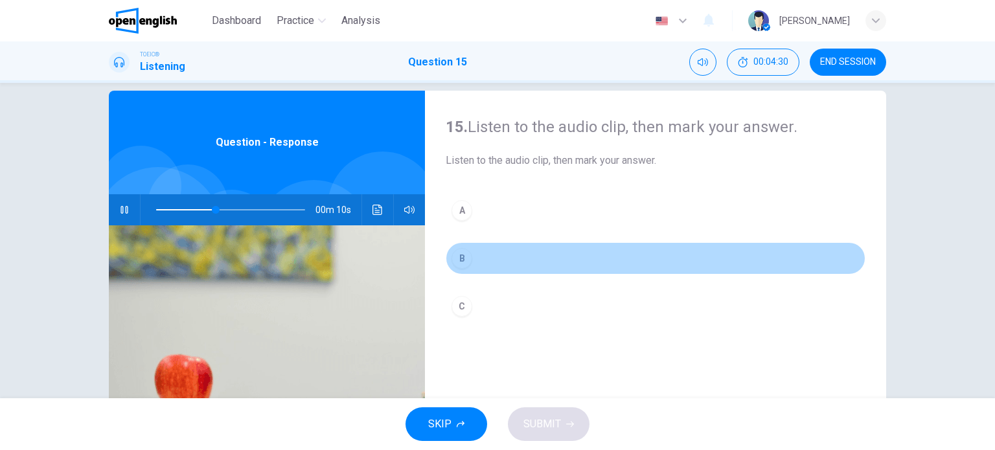
click at [463, 257] on div "B" at bounding box center [462, 258] width 21 height 21
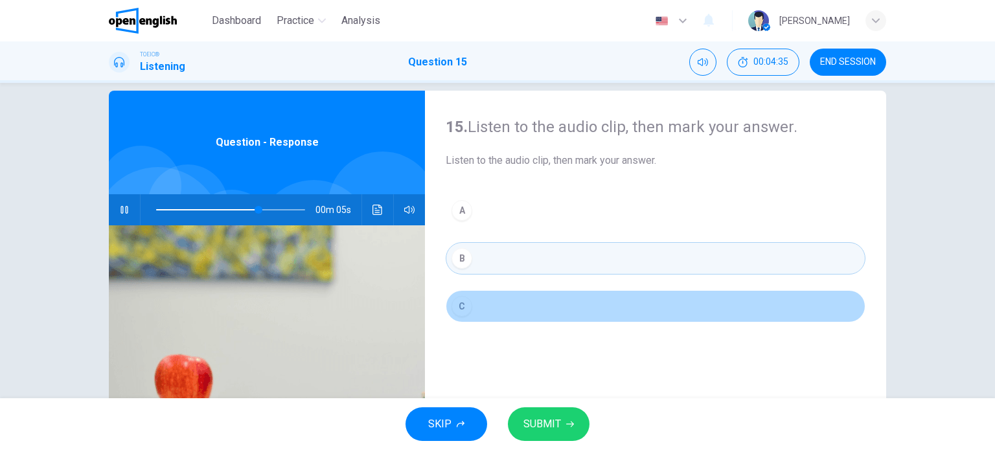
click at [464, 313] on div "C" at bounding box center [462, 306] width 21 height 21
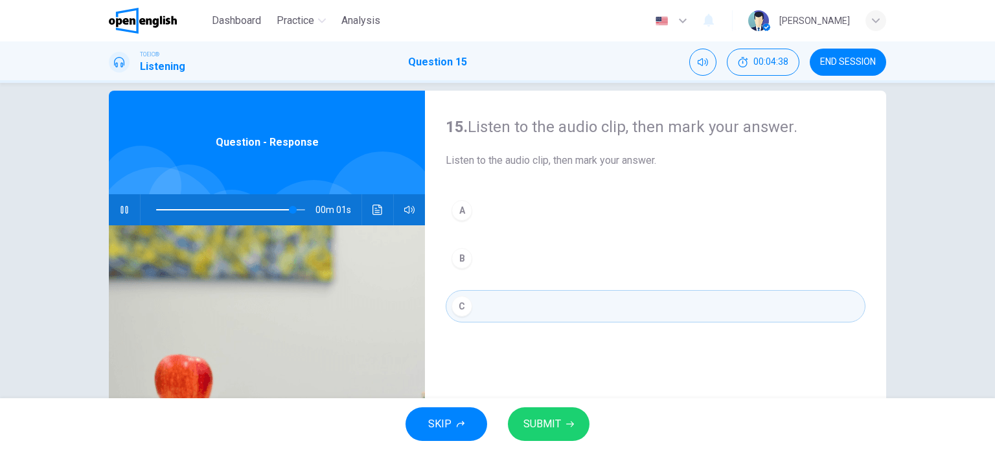
click at [552, 426] on span "SUBMIT" at bounding box center [542, 424] width 38 height 18
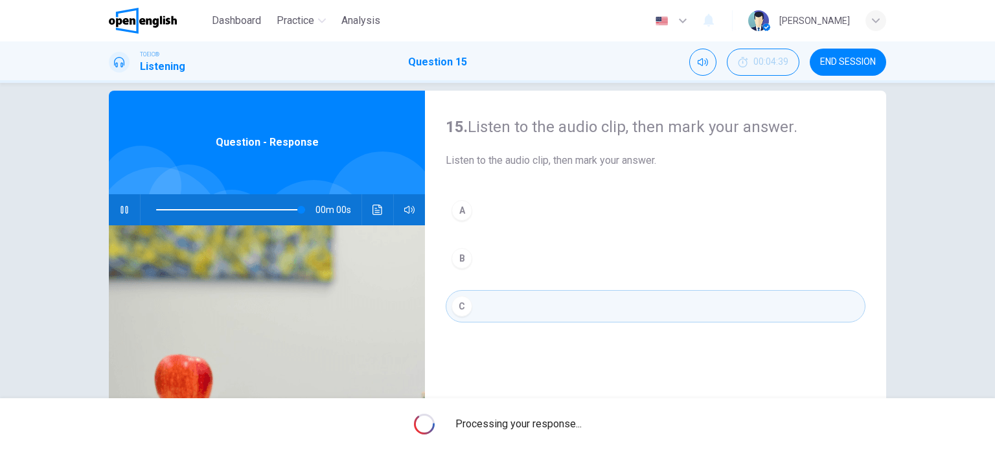
type input "*"
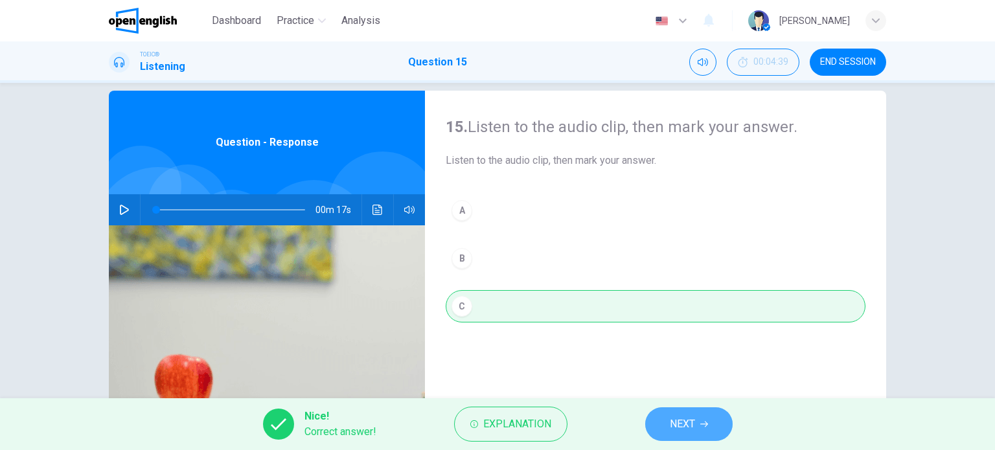
click at [676, 428] on span "NEXT" at bounding box center [682, 424] width 25 height 18
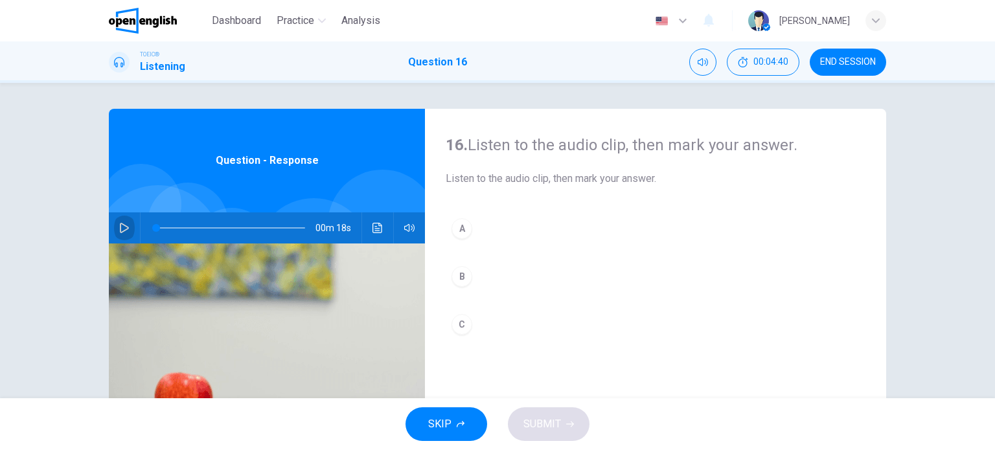
click at [122, 234] on button "button" at bounding box center [124, 227] width 21 height 31
type input "*"
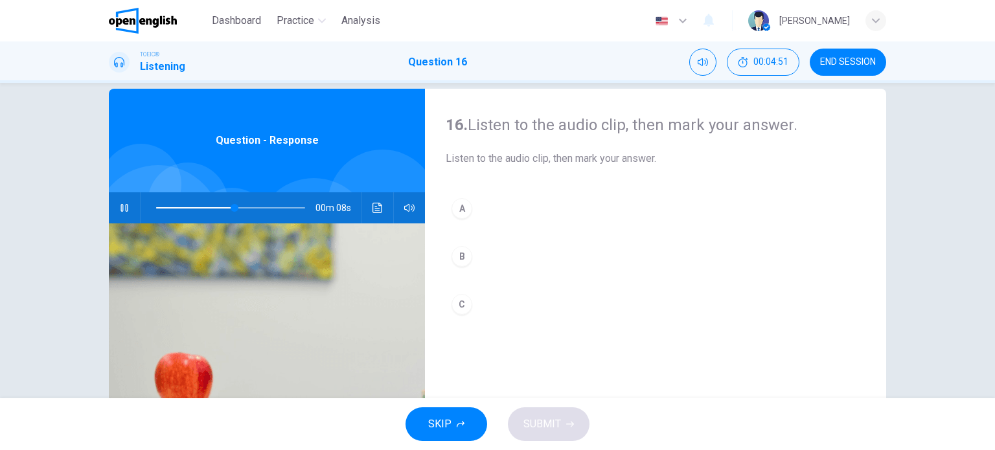
click at [459, 212] on div "A" at bounding box center [462, 208] width 21 height 21
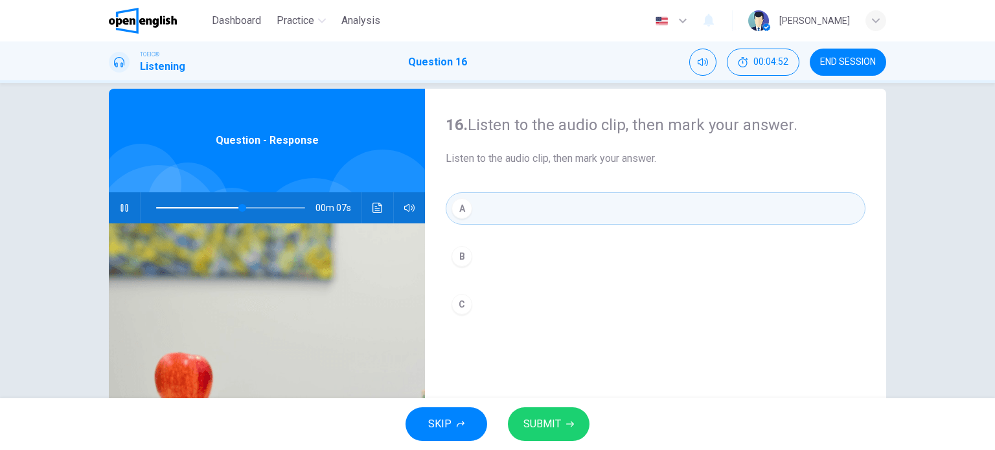
click at [543, 440] on button "SUBMIT" at bounding box center [549, 424] width 82 height 34
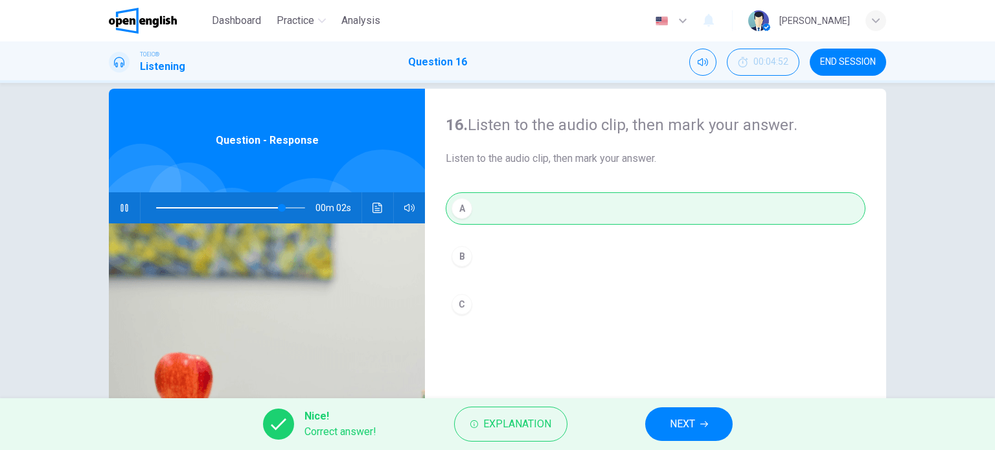
type input "**"
click at [711, 425] on button "NEXT" at bounding box center [688, 424] width 87 height 34
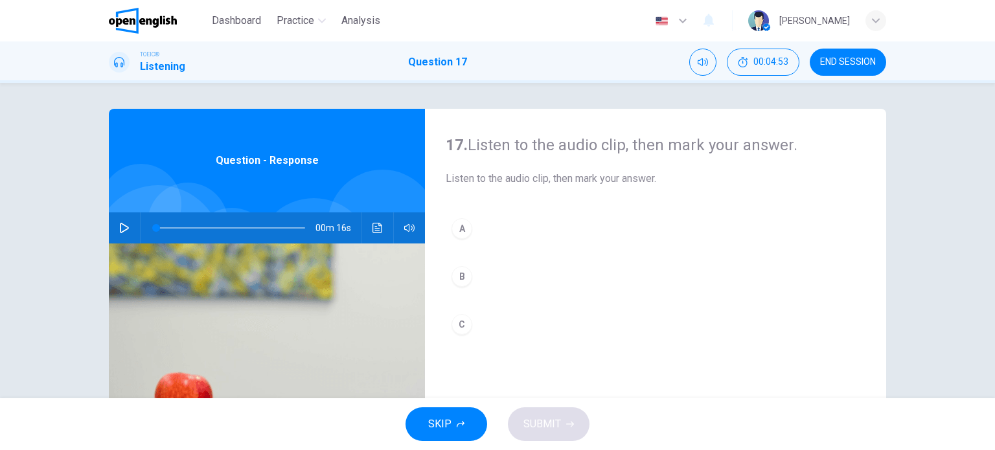
click at [244, 178] on div "Question - Response" at bounding box center [267, 161] width 316 height 104
click at [115, 234] on button "button" at bounding box center [124, 227] width 21 height 31
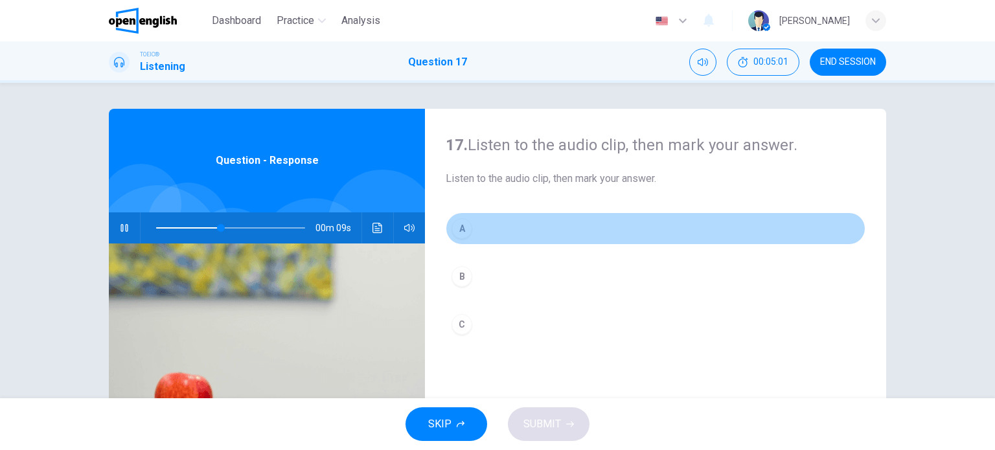
click at [459, 227] on div "A" at bounding box center [462, 228] width 21 height 21
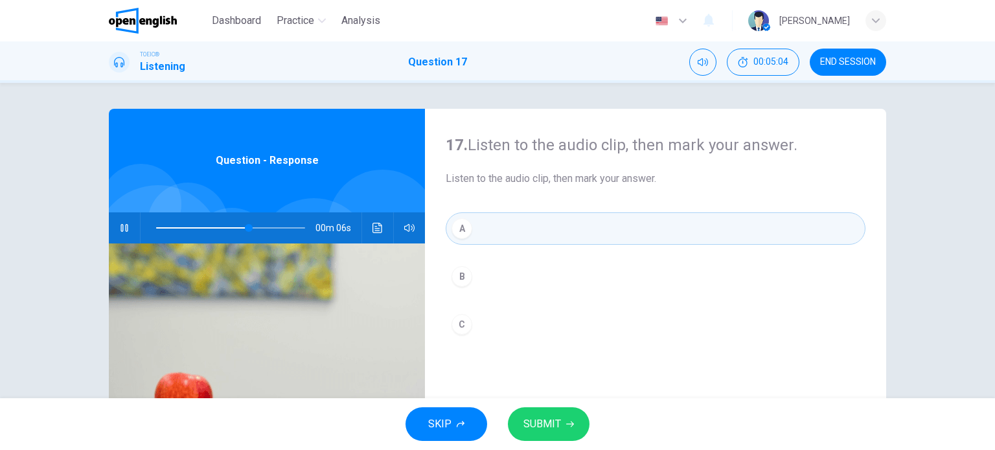
click at [527, 426] on span "SUBMIT" at bounding box center [542, 424] width 38 height 18
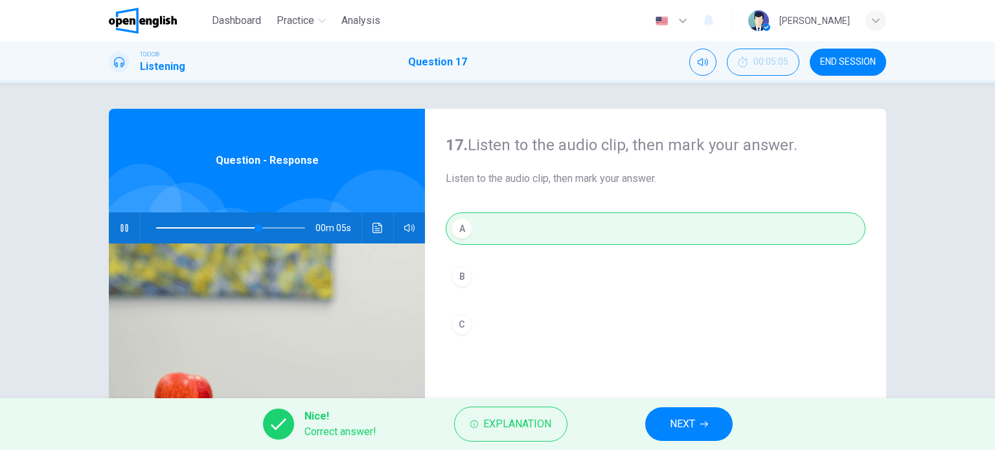
type input "**"
click at [689, 437] on button "NEXT" at bounding box center [688, 424] width 87 height 34
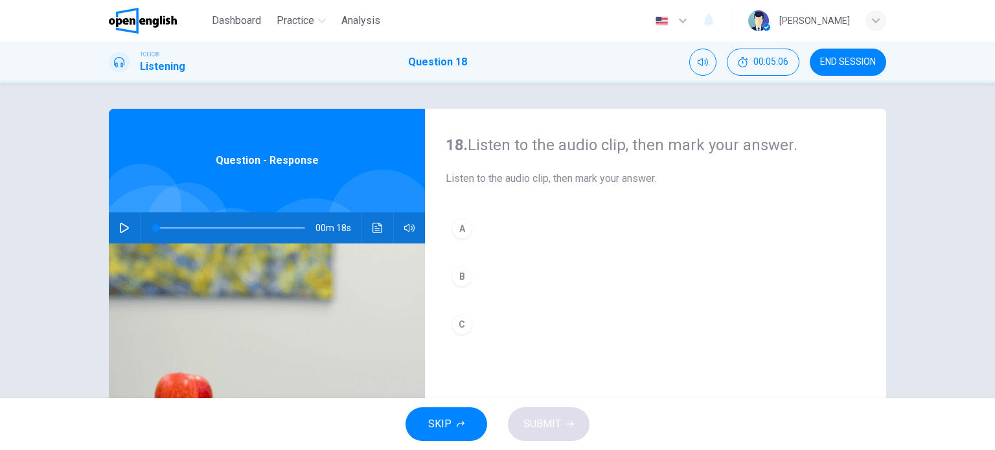
click at [130, 222] on button "button" at bounding box center [124, 227] width 21 height 31
click at [455, 319] on div "C" at bounding box center [462, 324] width 21 height 21
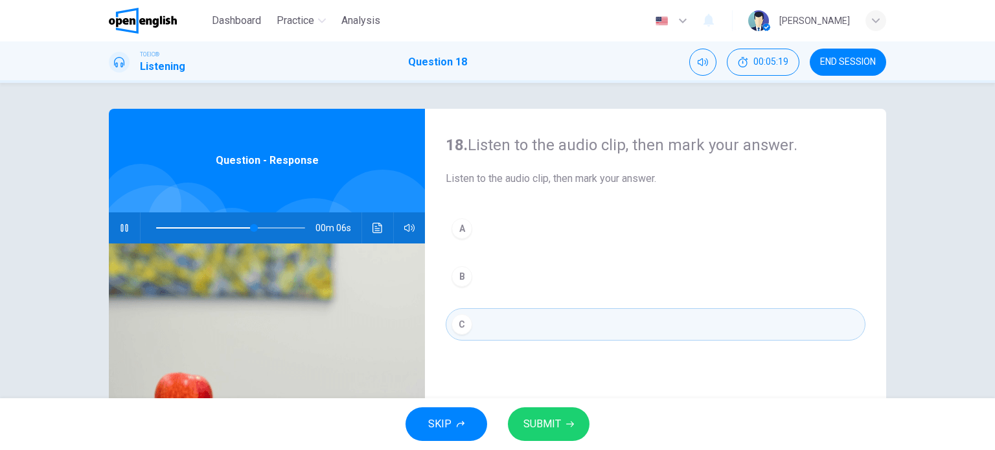
click at [453, 290] on button "B" at bounding box center [656, 276] width 420 height 32
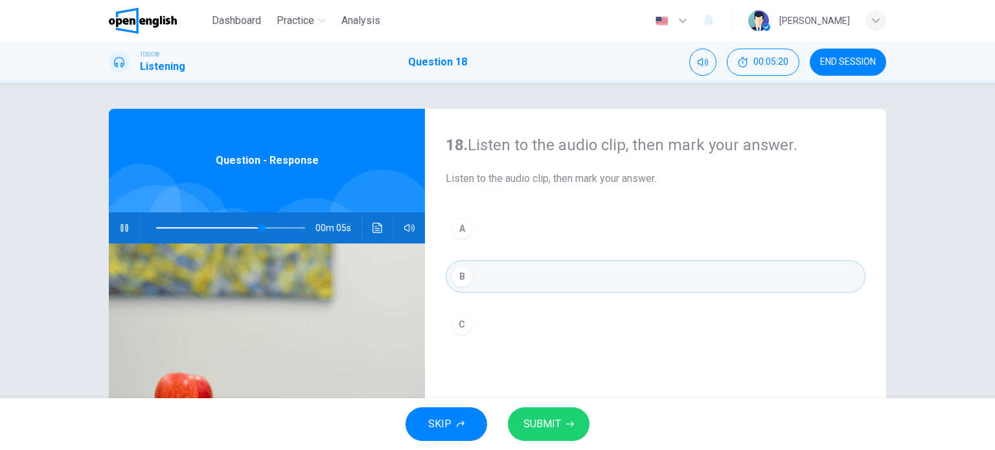
click at [536, 422] on span "SUBMIT" at bounding box center [542, 424] width 38 height 18
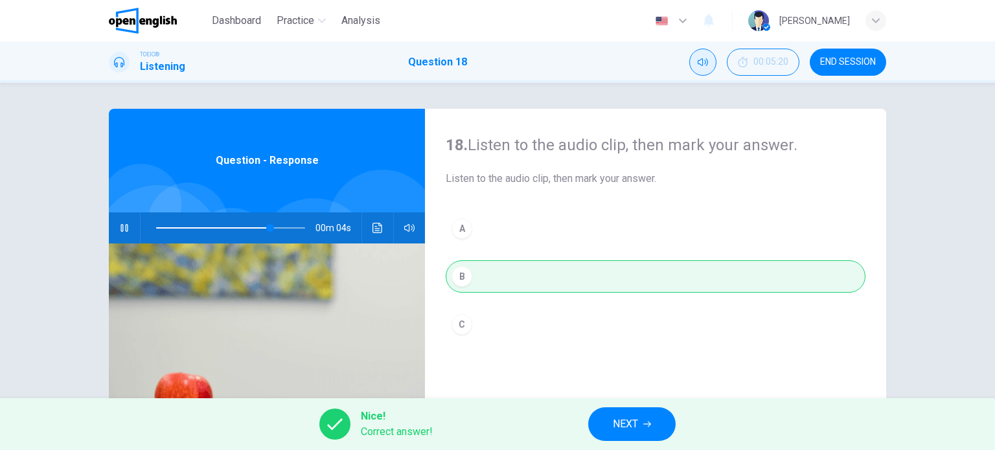
click at [692, 54] on button "Mute" at bounding box center [702, 62] width 27 height 27
click at [693, 56] on button "Unmute" at bounding box center [702, 62] width 27 height 27
type input "**"
click at [621, 417] on span "NEXT" at bounding box center [625, 424] width 25 height 18
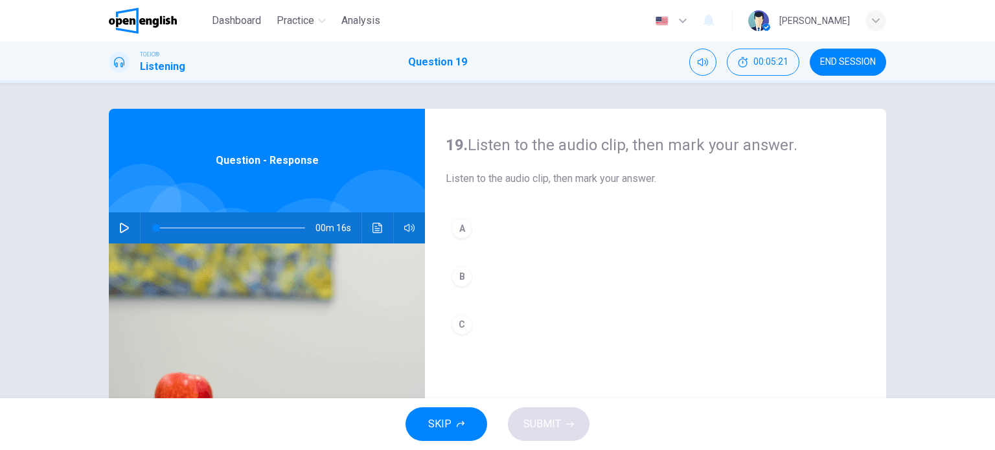
click at [119, 230] on icon "button" at bounding box center [124, 228] width 10 height 10
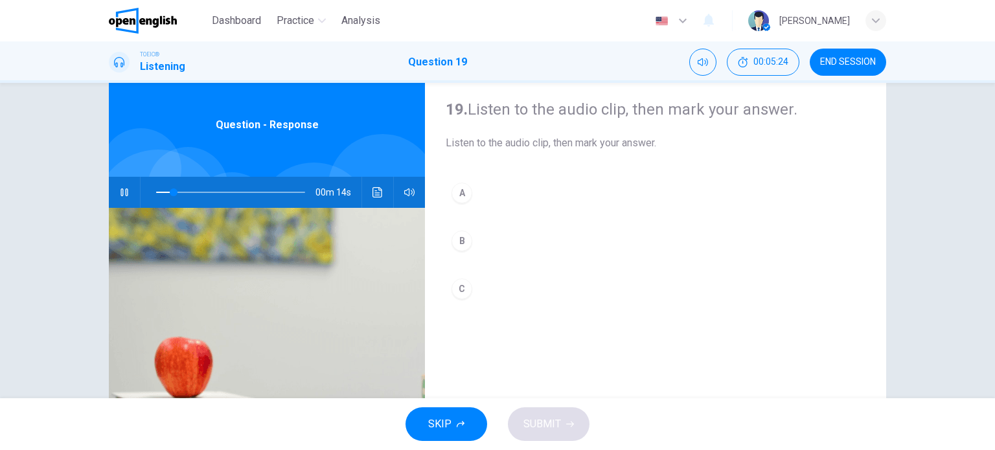
scroll to position [36, 0]
click at [458, 185] on div "A" at bounding box center [462, 192] width 21 height 21
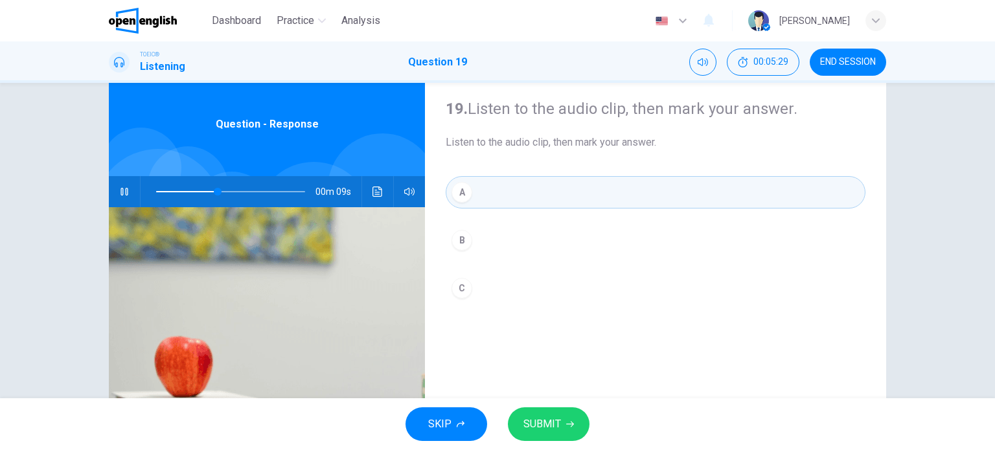
click at [552, 409] on button "SUBMIT" at bounding box center [549, 424] width 82 height 34
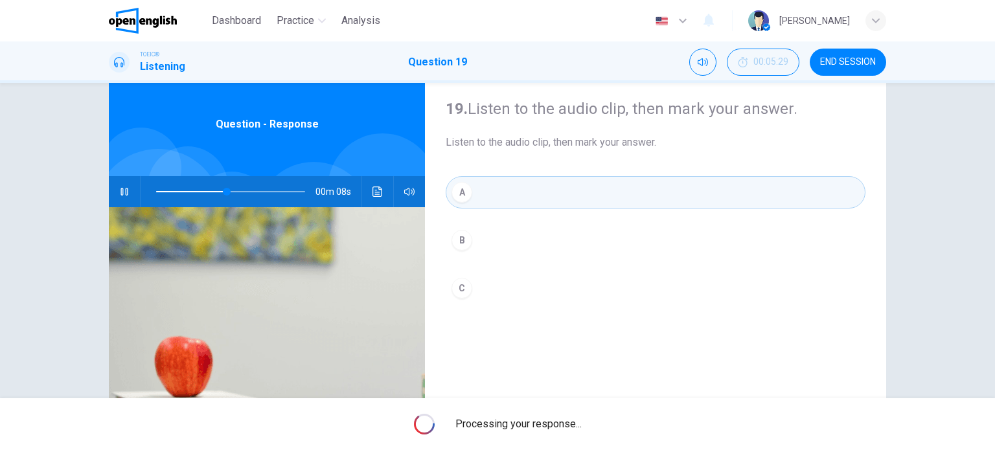
type input "**"
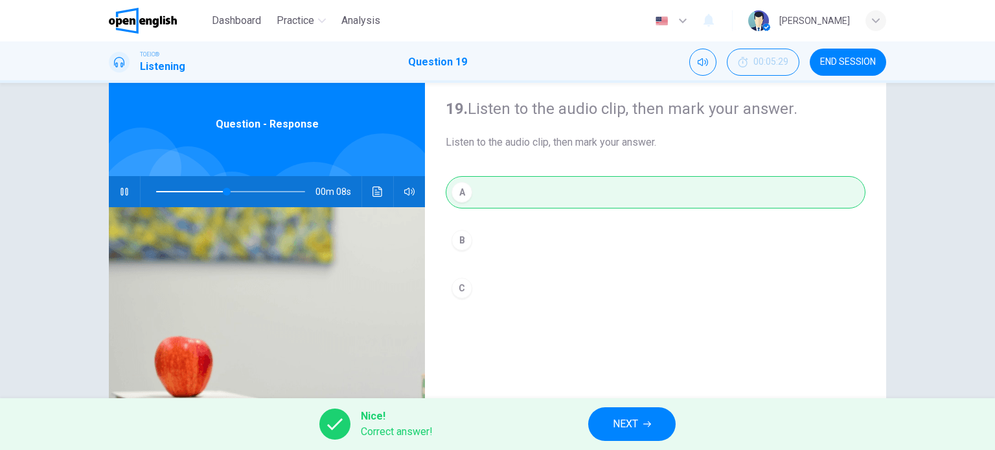
click at [623, 422] on span "NEXT" at bounding box center [625, 424] width 25 height 18
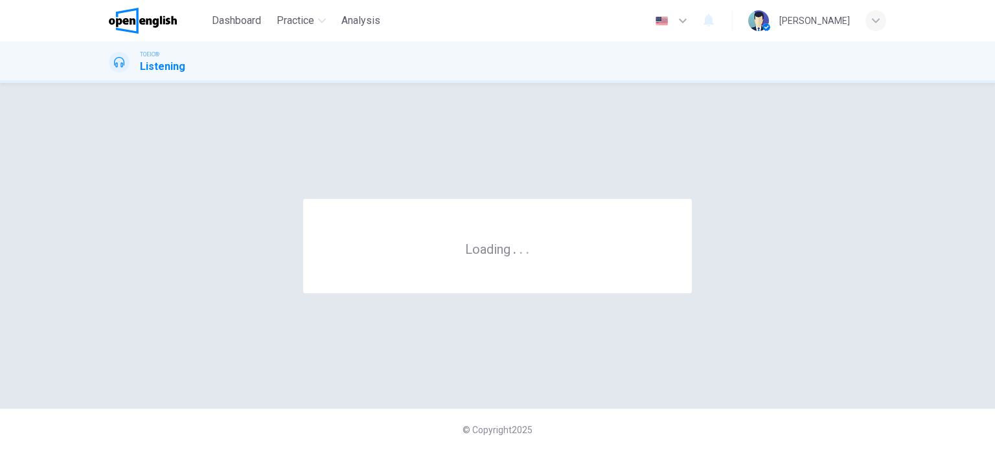
scroll to position [0, 0]
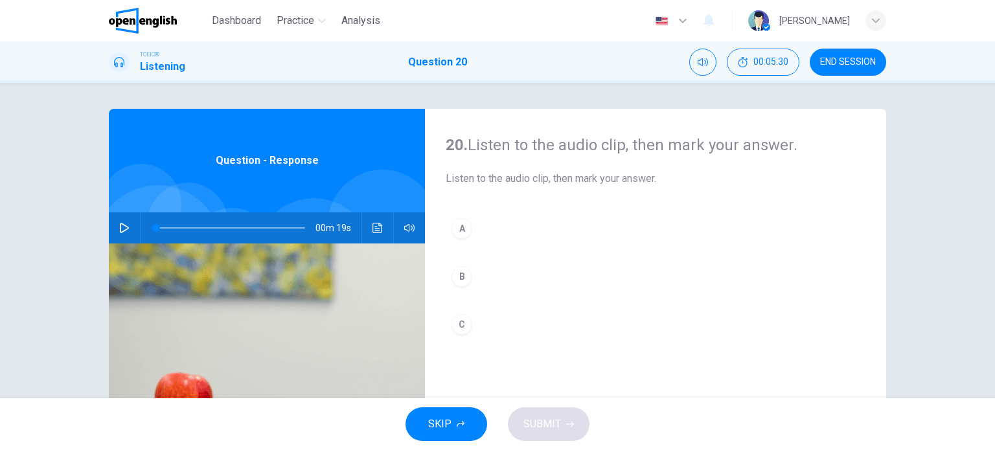
click at [235, 182] on div "Question - Response" at bounding box center [267, 161] width 316 height 104
click at [115, 229] on button "button" at bounding box center [124, 227] width 21 height 31
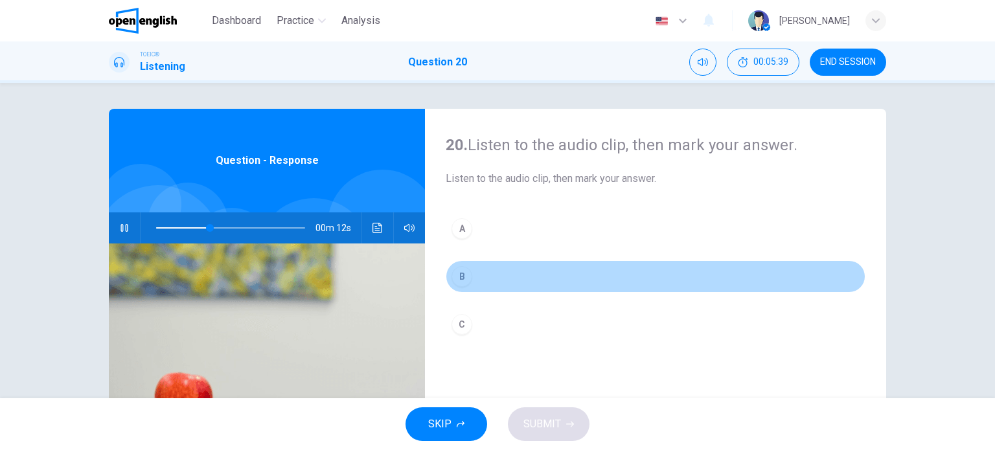
click at [461, 282] on div "B" at bounding box center [462, 276] width 21 height 21
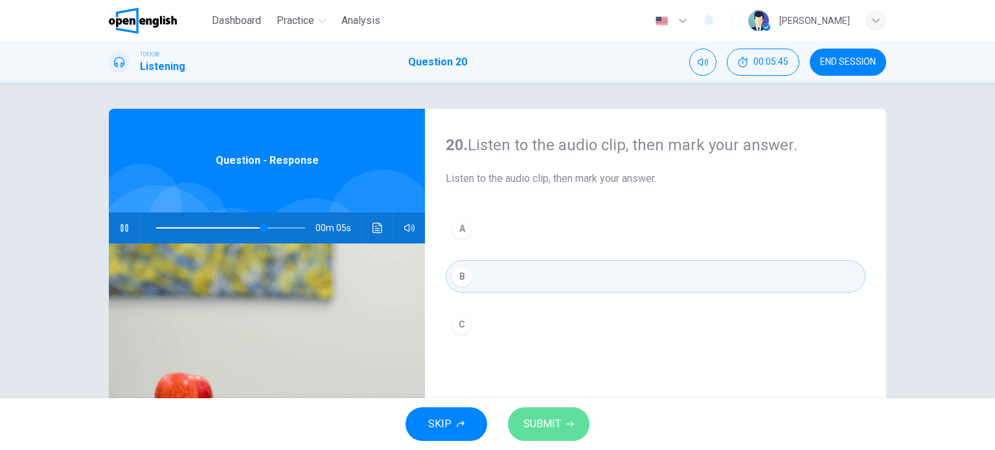
click at [542, 433] on span "SUBMIT" at bounding box center [542, 424] width 38 height 18
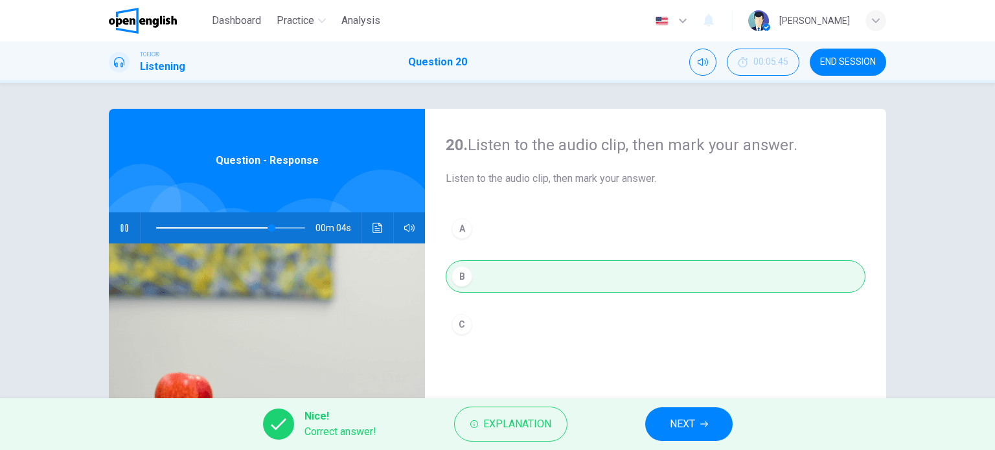
type input "**"
click at [876, 62] on button "END SESSION" at bounding box center [848, 62] width 76 height 27
